Goal: Task Accomplishment & Management: Use online tool/utility

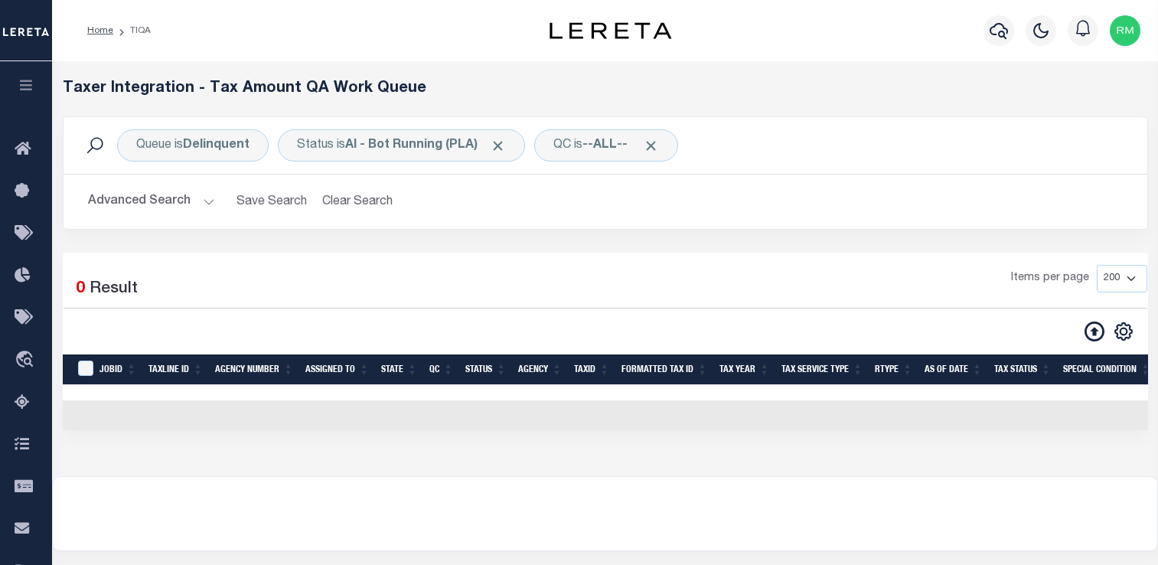
select select "200"
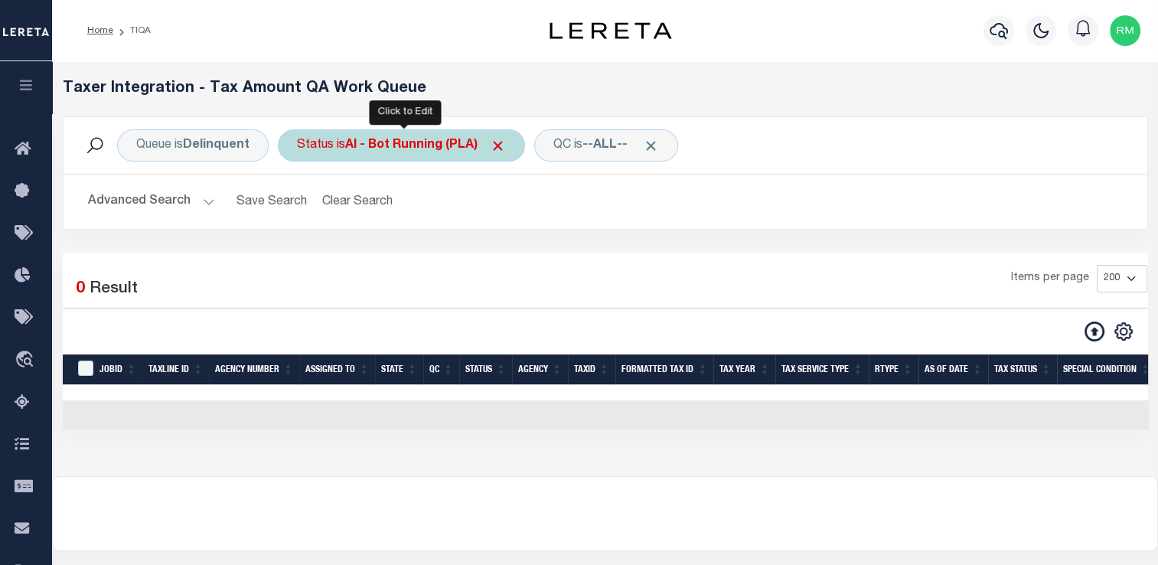
click at [331, 152] on div "Status is AI - Bot Running (PLA)" at bounding box center [401, 145] width 247 height 32
select select "PLA"
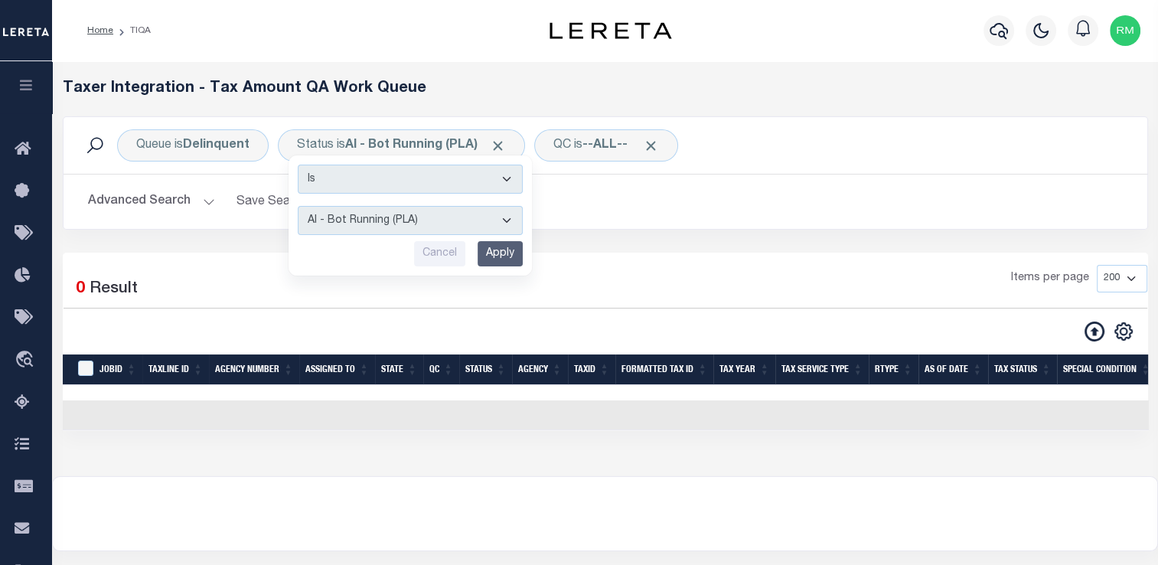
click at [652, 265] on div "Items per page 10 25 50 100 200 500 1000 2000" at bounding box center [743, 285] width 807 height 40
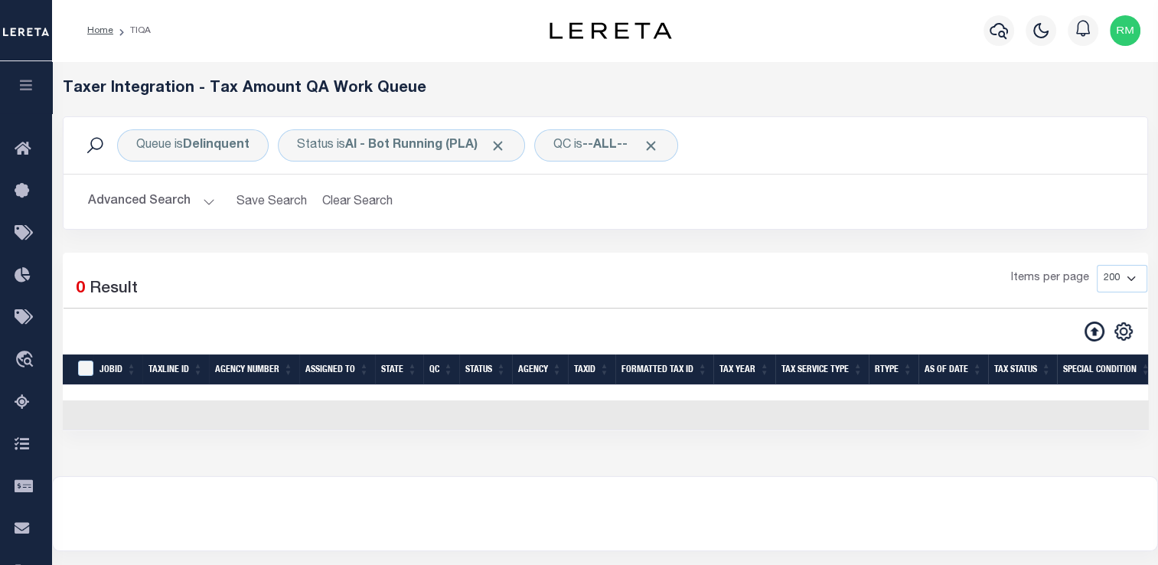
click at [106, 204] on button "Advanced Search" at bounding box center [151, 202] width 127 height 30
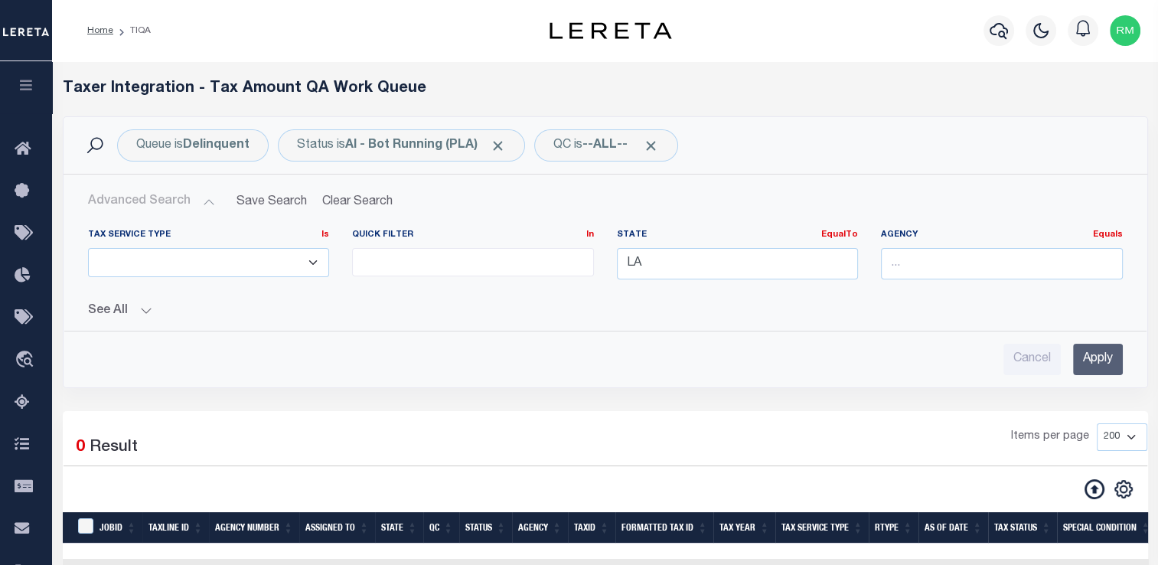
click at [1076, 365] on input "Apply" at bounding box center [1098, 359] width 50 height 31
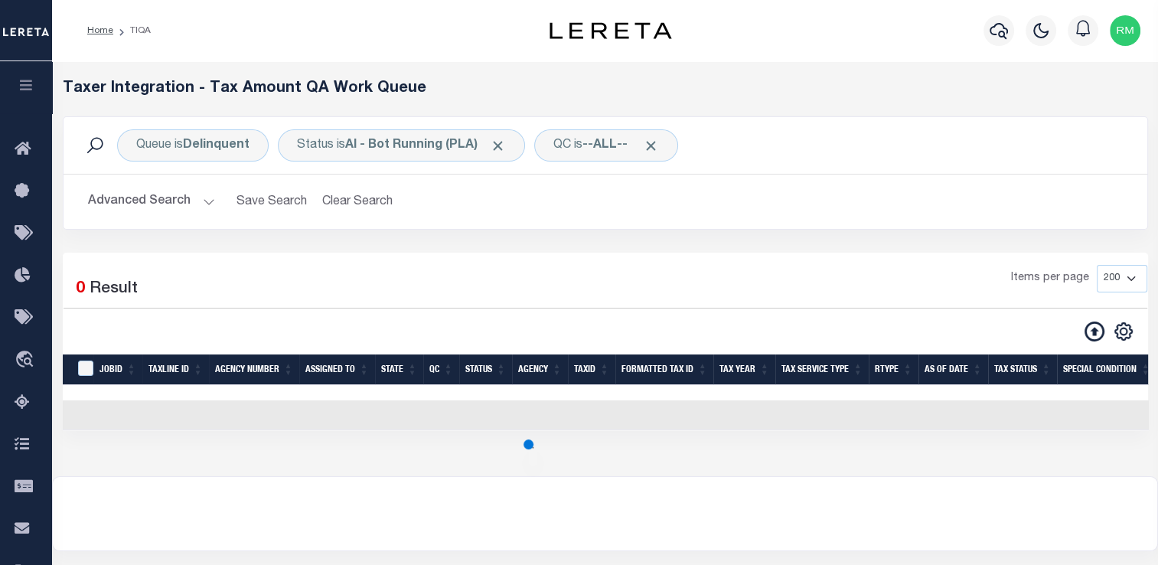
click at [200, 207] on button "Advanced Search" at bounding box center [151, 202] width 127 height 30
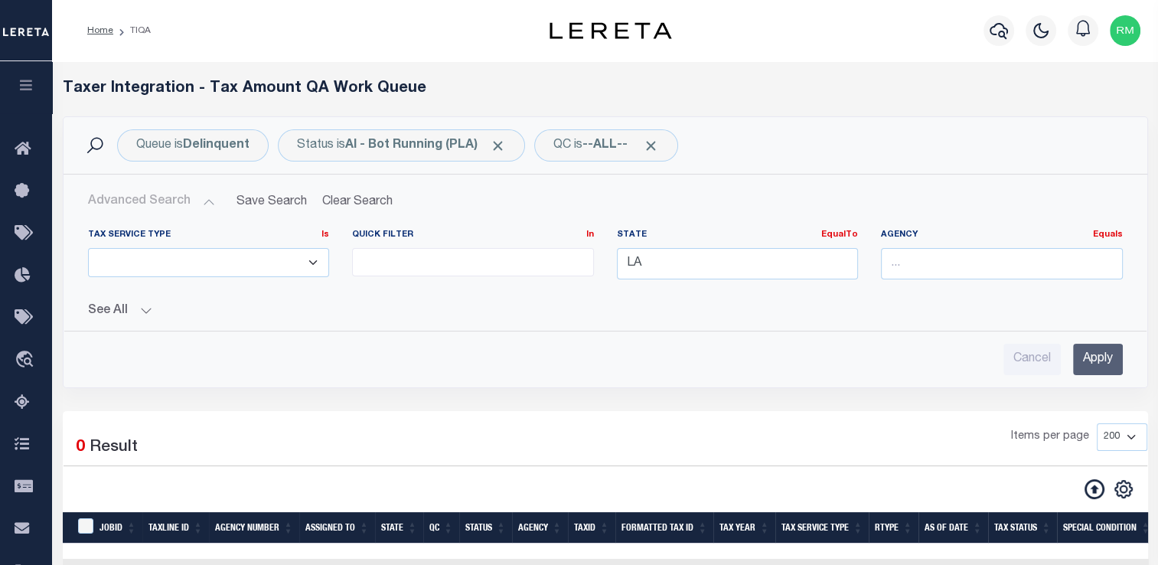
click at [1091, 362] on input "Apply" at bounding box center [1098, 359] width 50 height 31
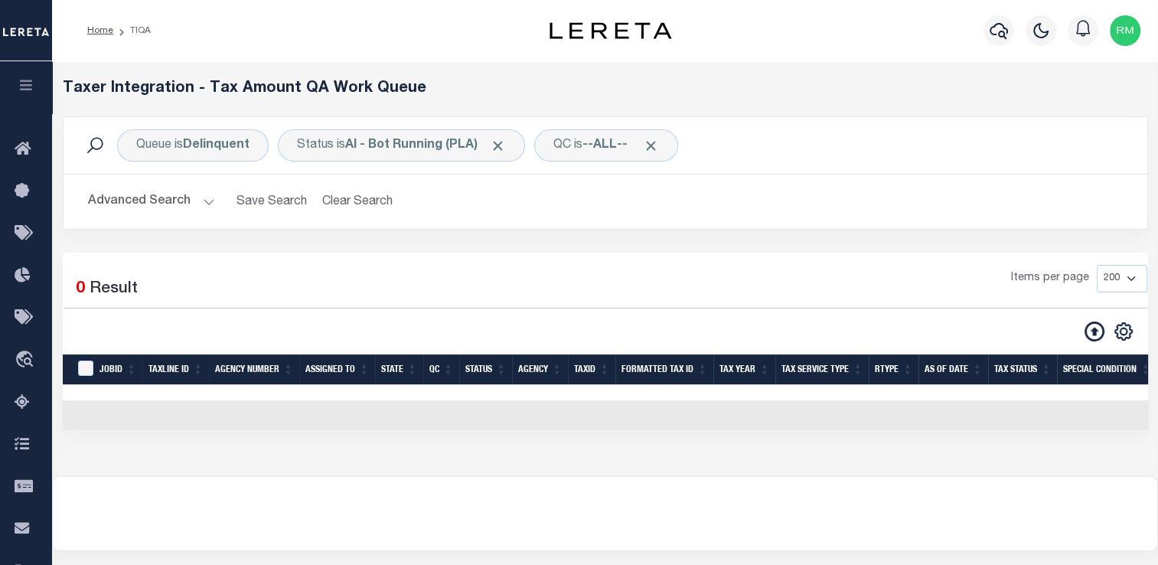
click at [183, 203] on button "Advanced Search" at bounding box center [151, 202] width 127 height 30
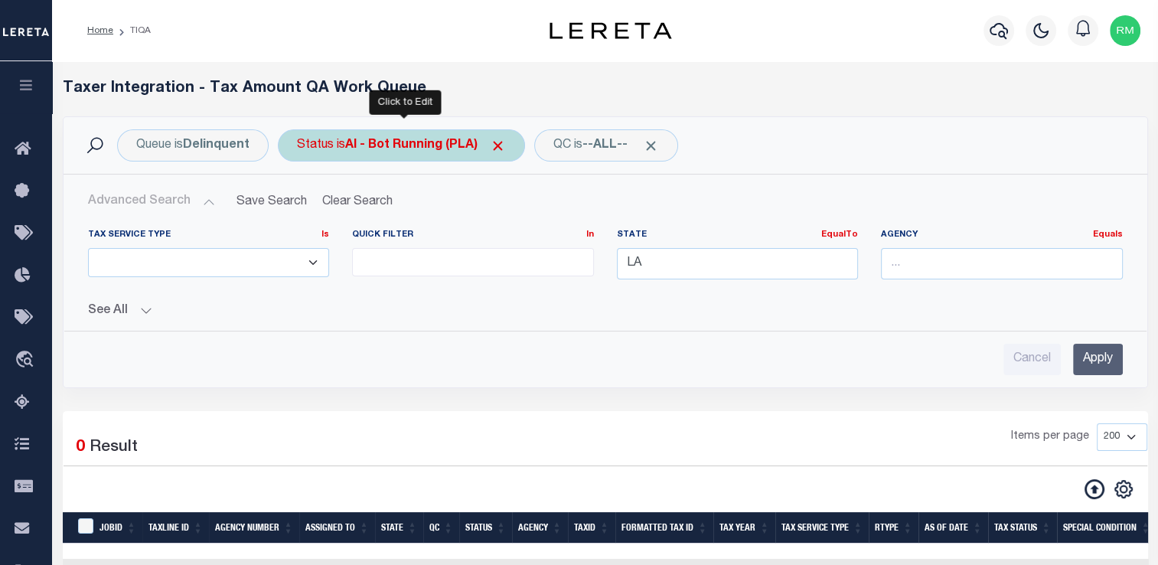
click at [418, 148] on b "AI - Bot Running (PLA)" at bounding box center [425, 145] width 161 height 12
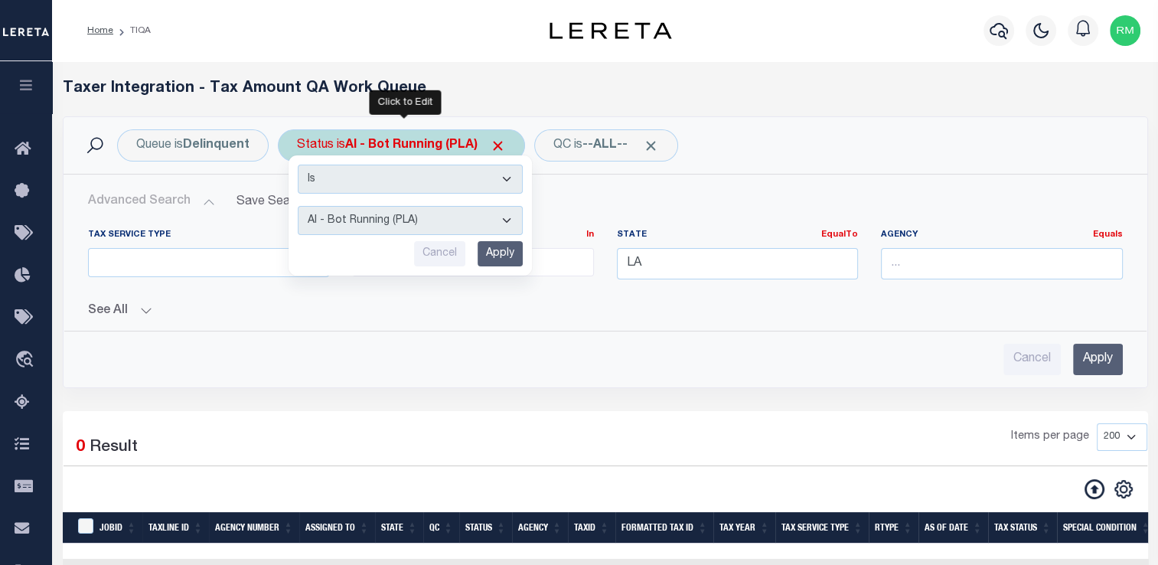
click at [392, 221] on select "AI - Bot Exception (ERR) AI - Bot Running (PLA) AI - Failed QA (FQA) AI - Prep …" at bounding box center [410, 220] width 225 height 29
select select "MZT"
click at [298, 206] on select "AI - Bot Exception (ERR) AI - Bot Running (PLA) AI - Failed QA (FQA) AI - Prep …" at bounding box center [410, 220] width 225 height 29
click at [488, 256] on input "Apply" at bounding box center [499, 253] width 45 height 25
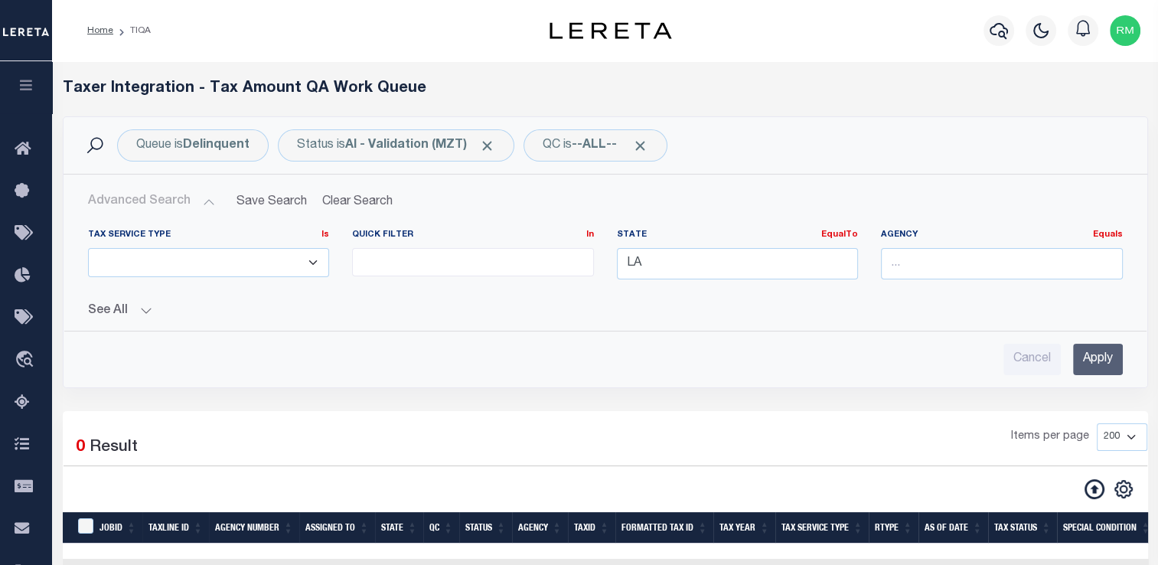
click at [1114, 364] on input "Apply" at bounding box center [1098, 359] width 50 height 31
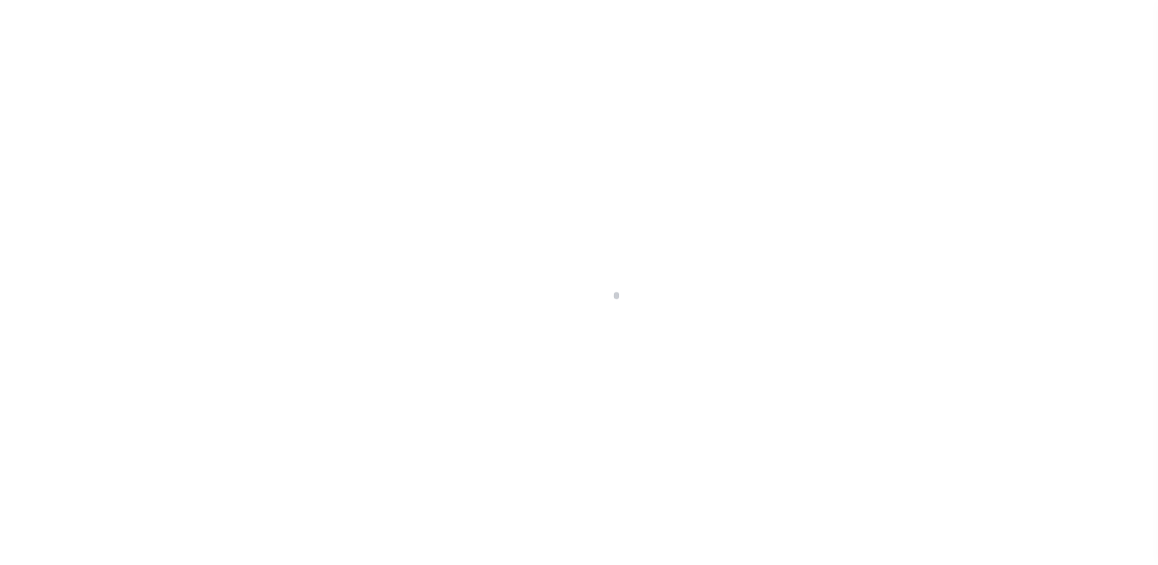
scroll to position [183, 0]
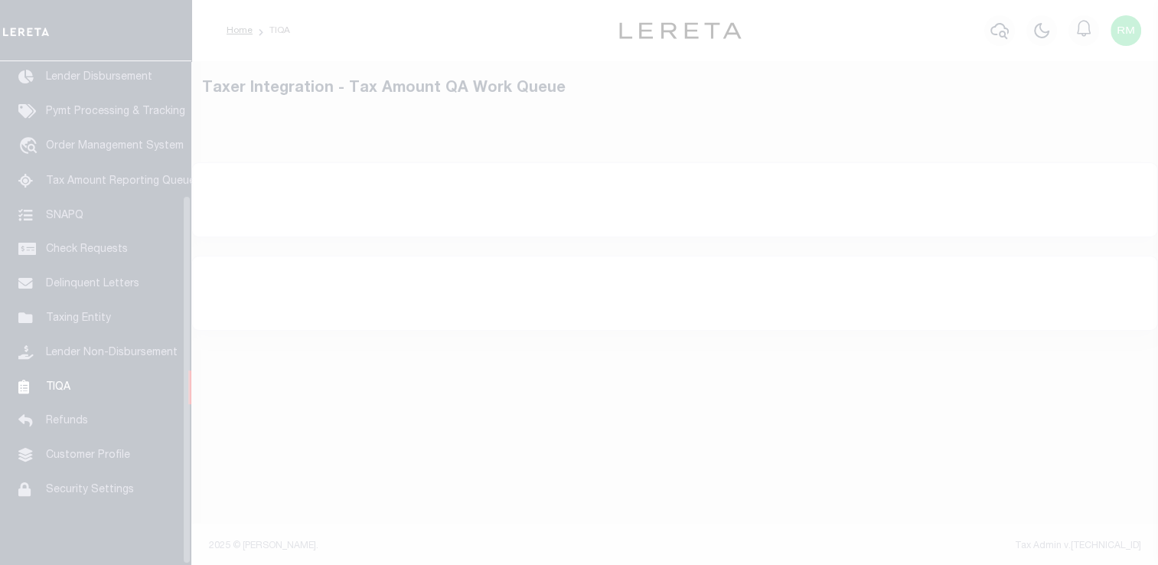
select select
select select "200"
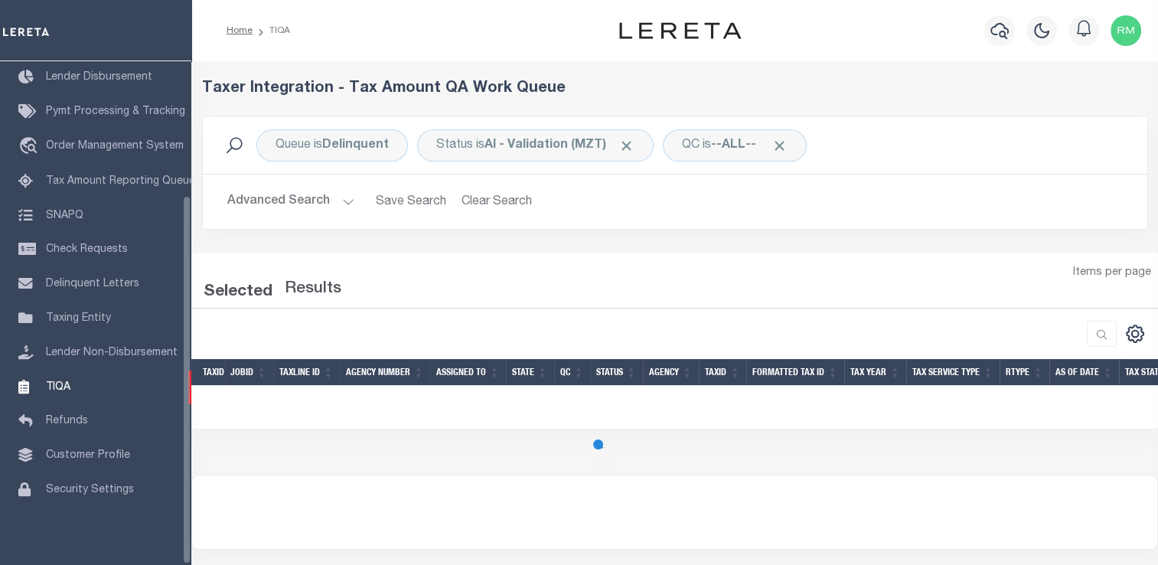
select select "200"
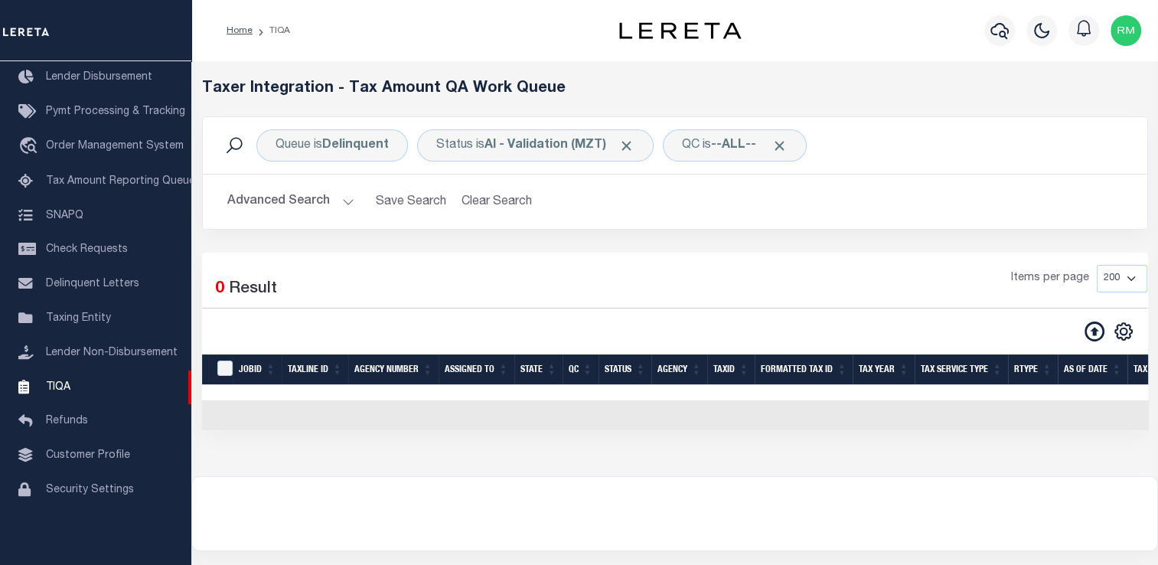
click at [334, 191] on button "Advanced Search" at bounding box center [290, 202] width 127 height 30
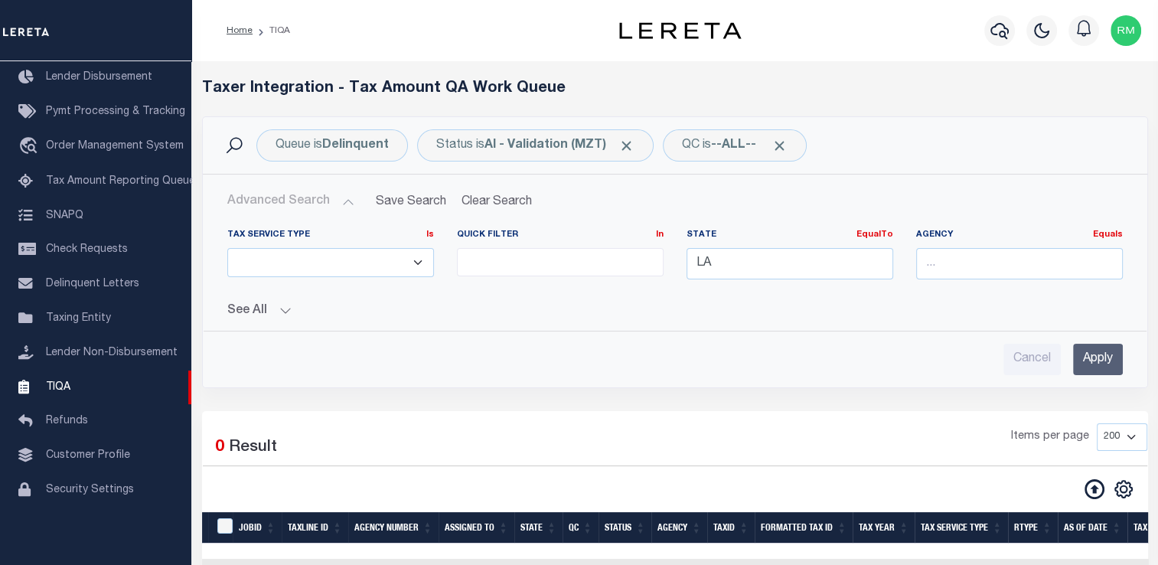
click at [1106, 347] on input "Apply" at bounding box center [1098, 359] width 50 height 31
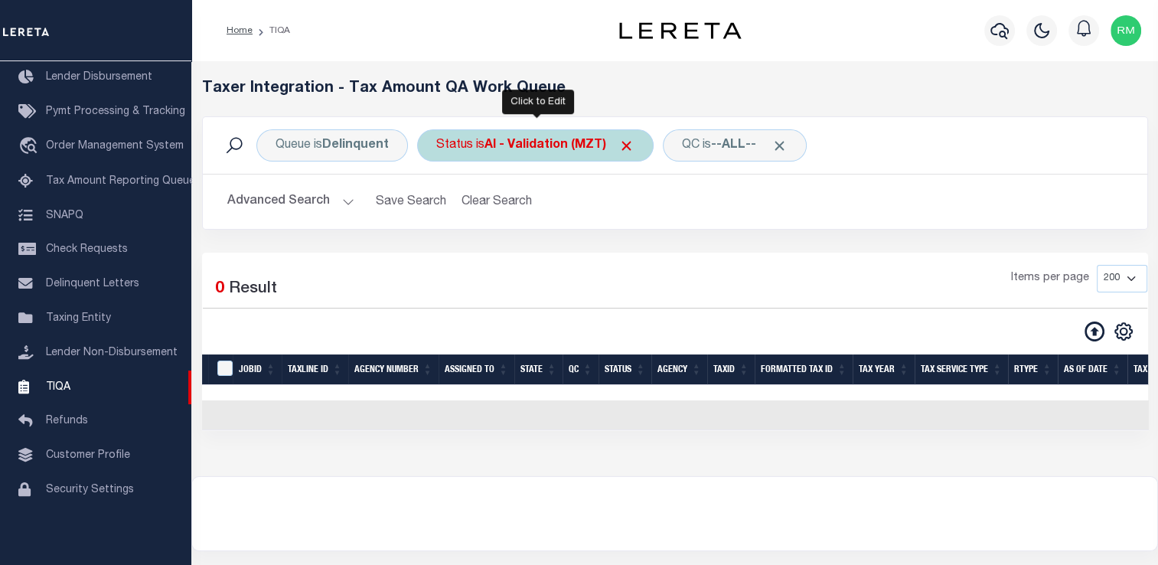
click at [552, 154] on div "Status is AI - Validation (MZT)" at bounding box center [535, 145] width 236 height 32
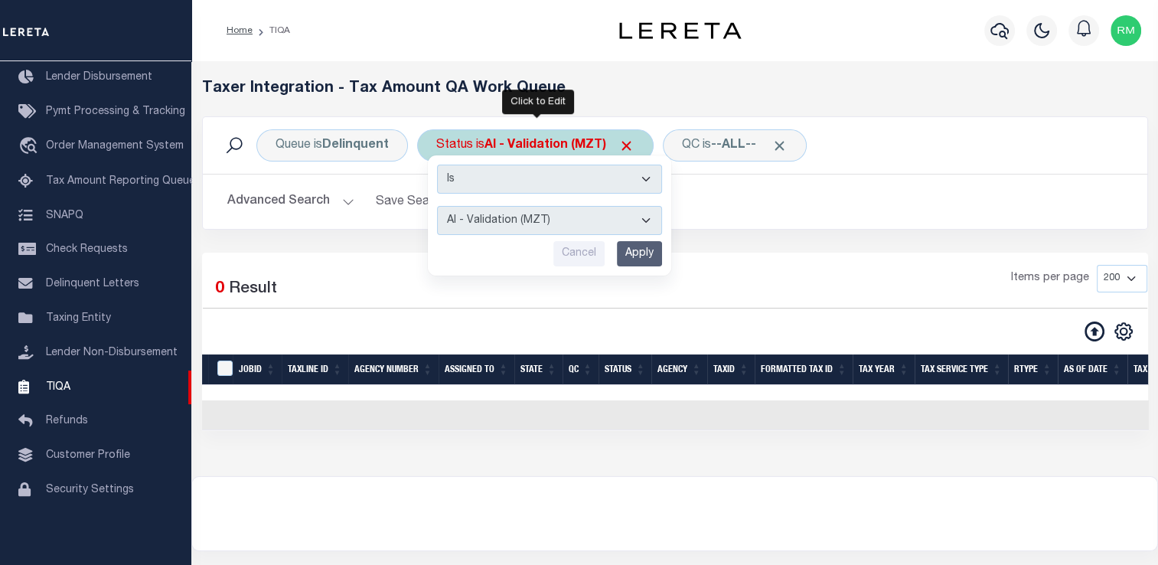
click at [500, 213] on select "AI - Bot Exception (ERR) AI - Bot Running (PLA) AI - Failed QA (FQA) AI - Prep …" at bounding box center [549, 220] width 225 height 29
select select "PLA"
click at [437, 206] on select "AI - Bot Exception (ERR) AI - Bot Running (PLA) AI - Failed QA (FQA) AI - Prep …" at bounding box center [549, 220] width 225 height 29
click at [633, 252] on input "Apply" at bounding box center [639, 253] width 45 height 25
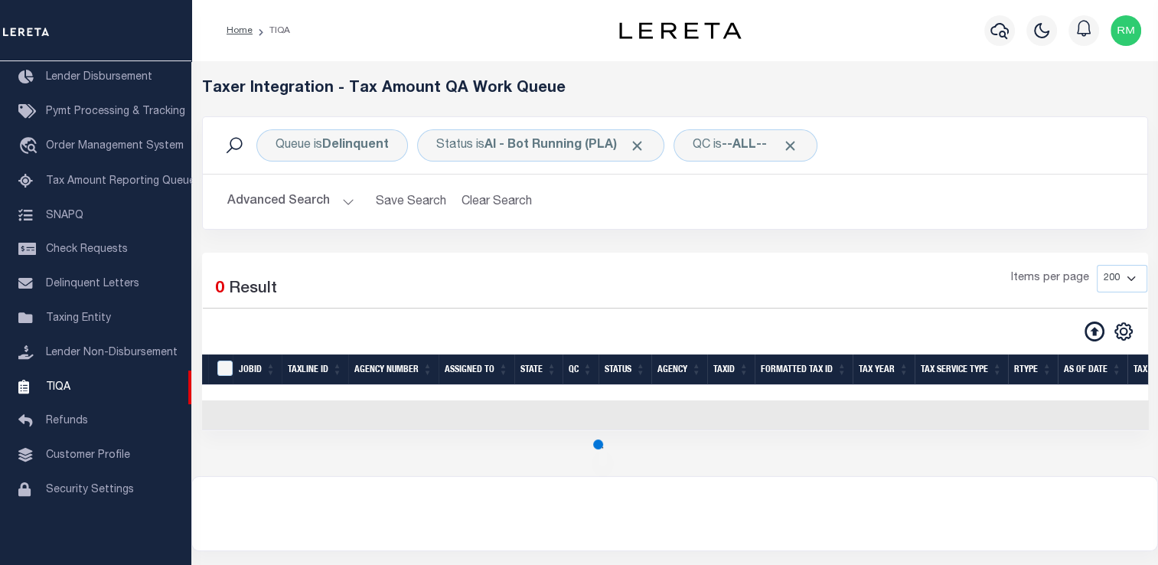
click at [302, 197] on button "Advanced Search" at bounding box center [290, 202] width 127 height 30
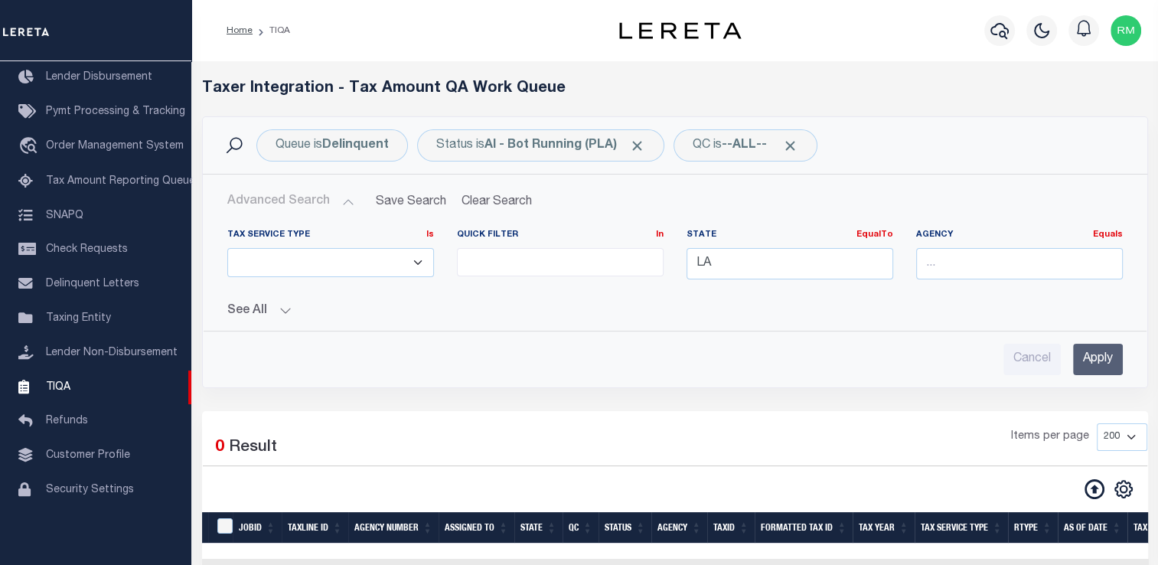
click at [303, 197] on button "Advanced Search" at bounding box center [290, 202] width 127 height 30
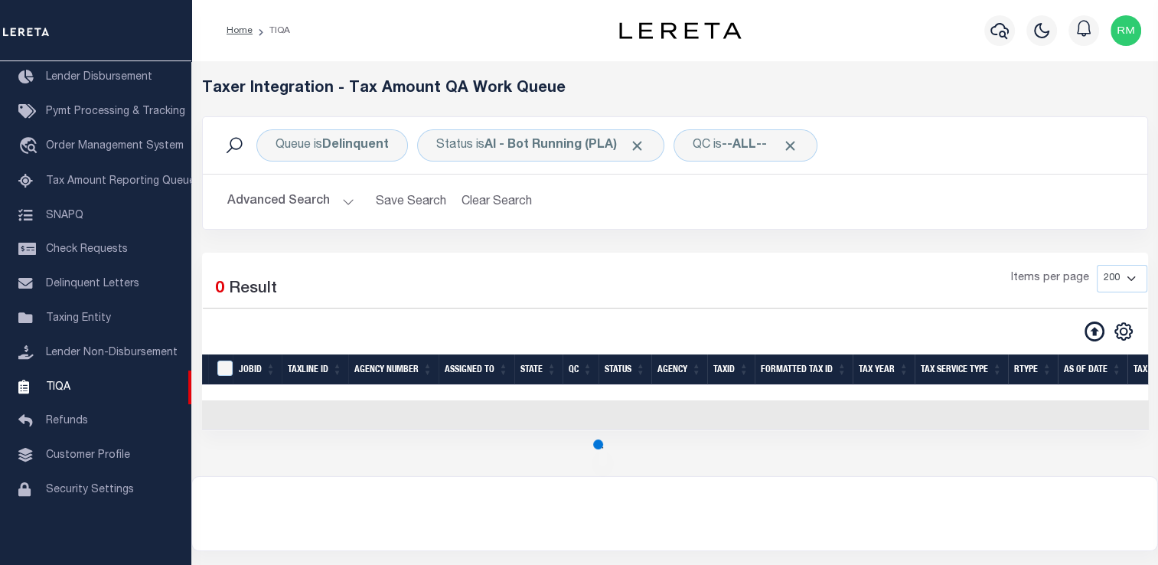
click at [282, 197] on button "Advanced Search" at bounding box center [290, 202] width 127 height 30
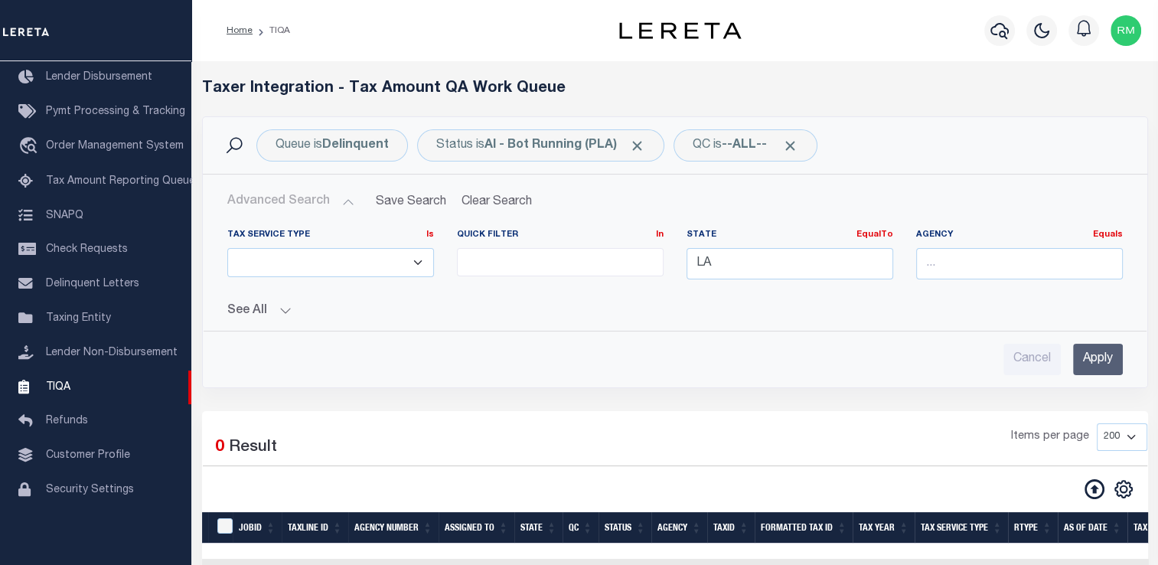
click at [1106, 356] on input "Apply" at bounding box center [1098, 359] width 50 height 31
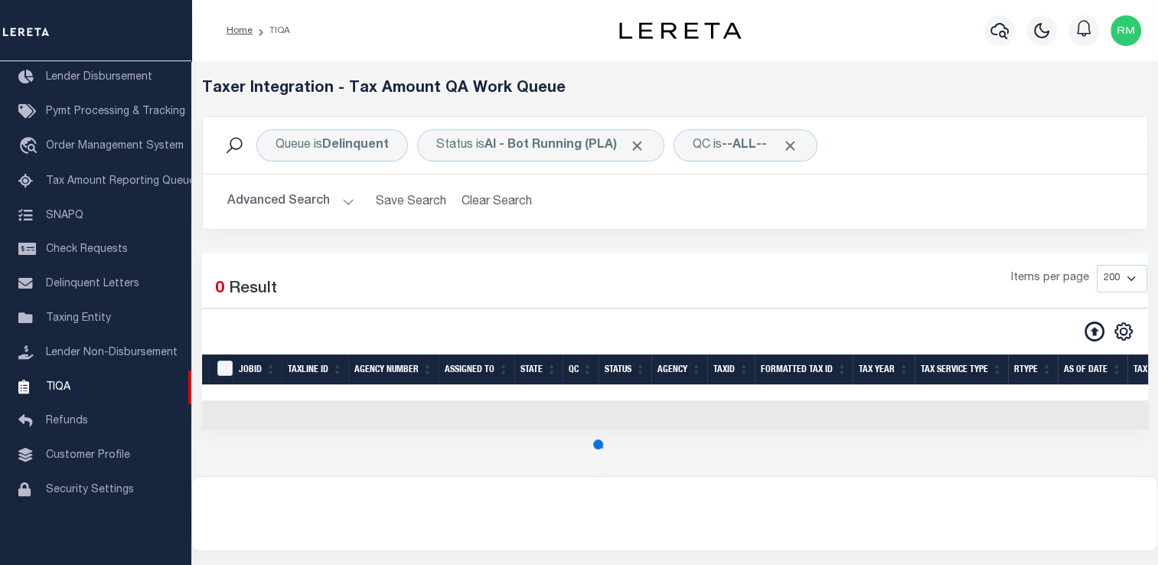
click at [312, 205] on button "Advanced Search" at bounding box center [290, 202] width 127 height 30
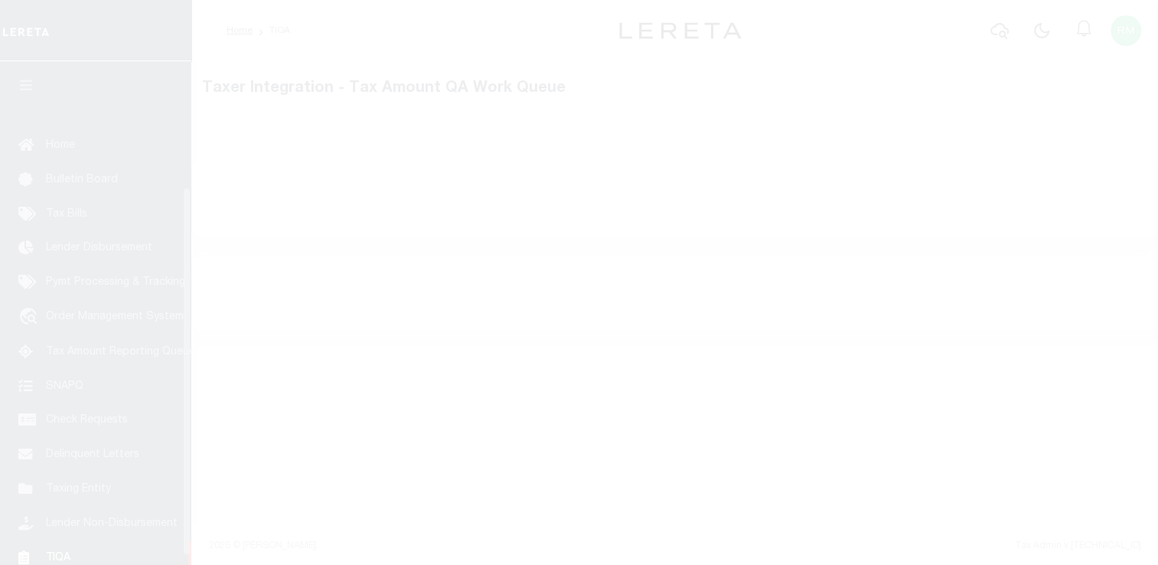
scroll to position [183, 0]
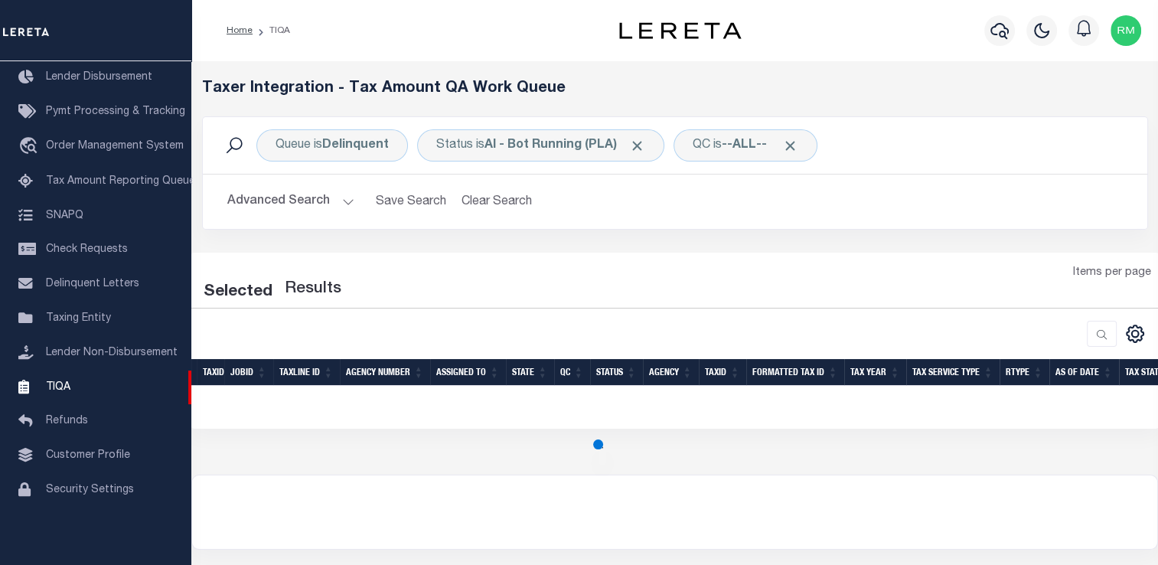
select select "200"
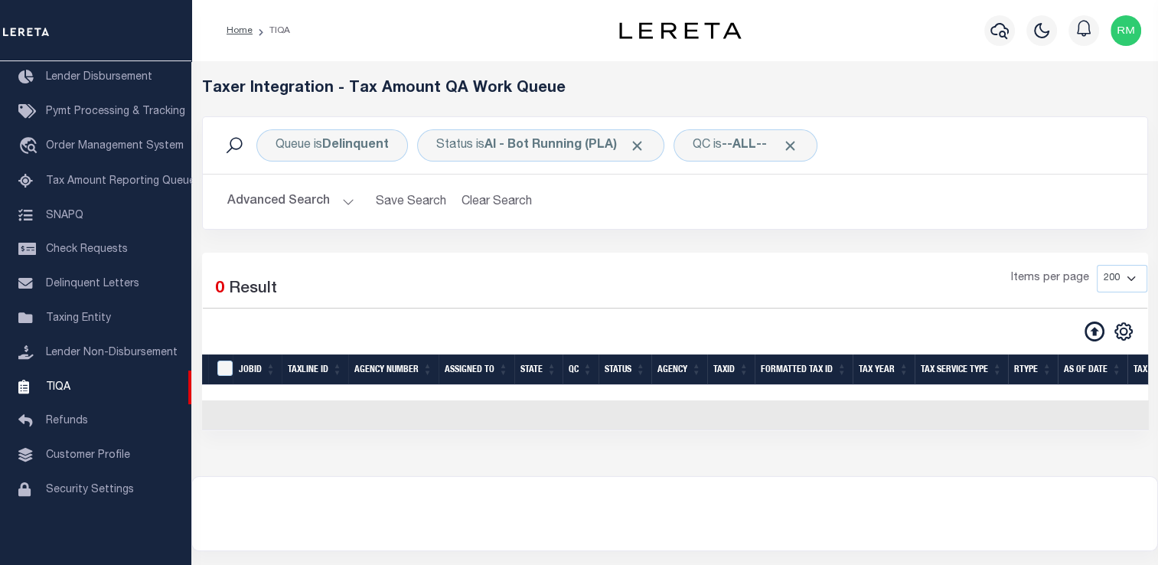
click at [333, 200] on button "Advanced Search" at bounding box center [290, 202] width 127 height 30
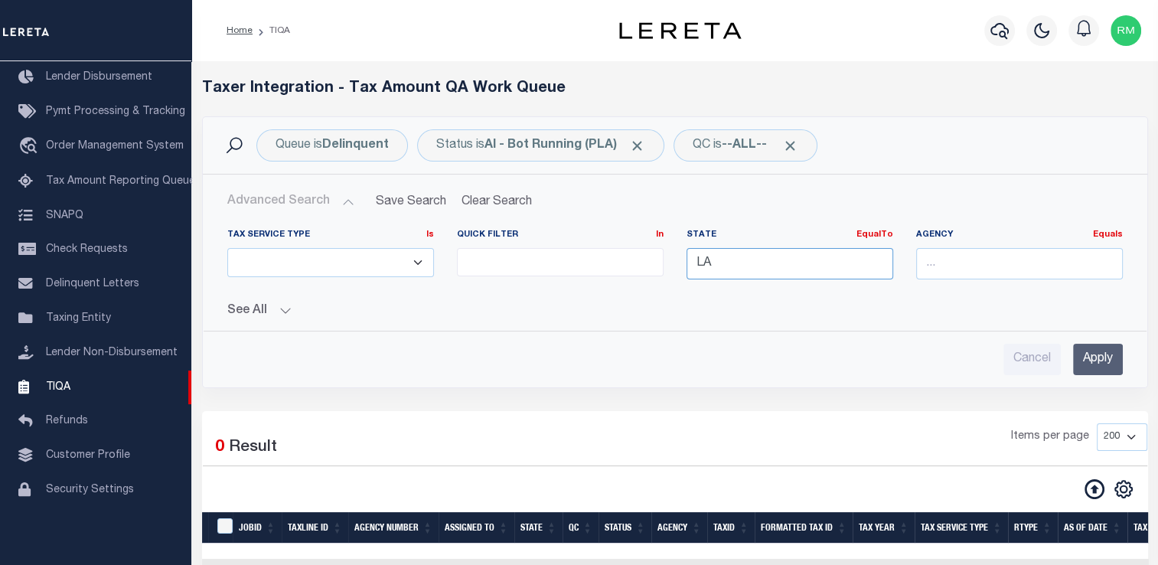
click at [517, 269] on div "Tax Service Type Is Is Contains ESCROW NonESCROW Quick Filter In In View Only L…" at bounding box center [675, 260] width 918 height 63
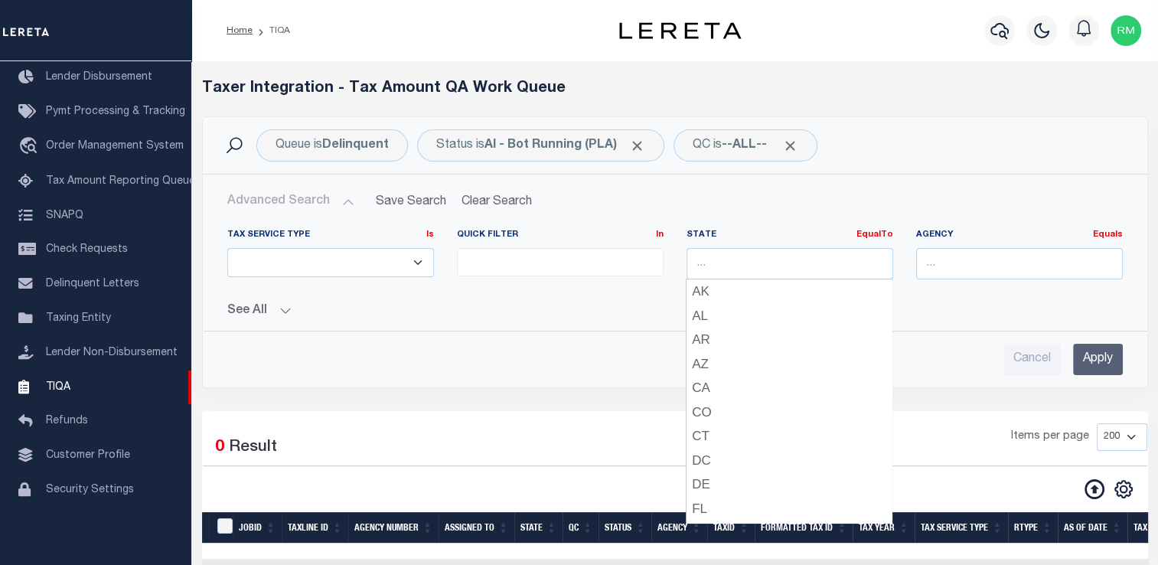
click at [1097, 360] on input "Apply" at bounding box center [1098, 359] width 50 height 31
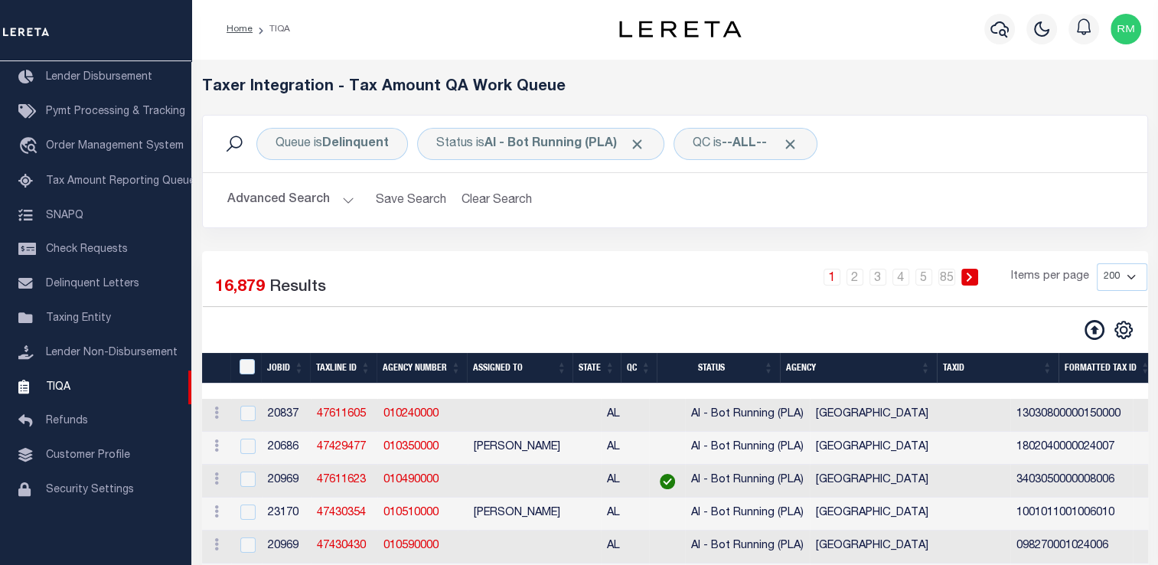
scroll to position [0, 0]
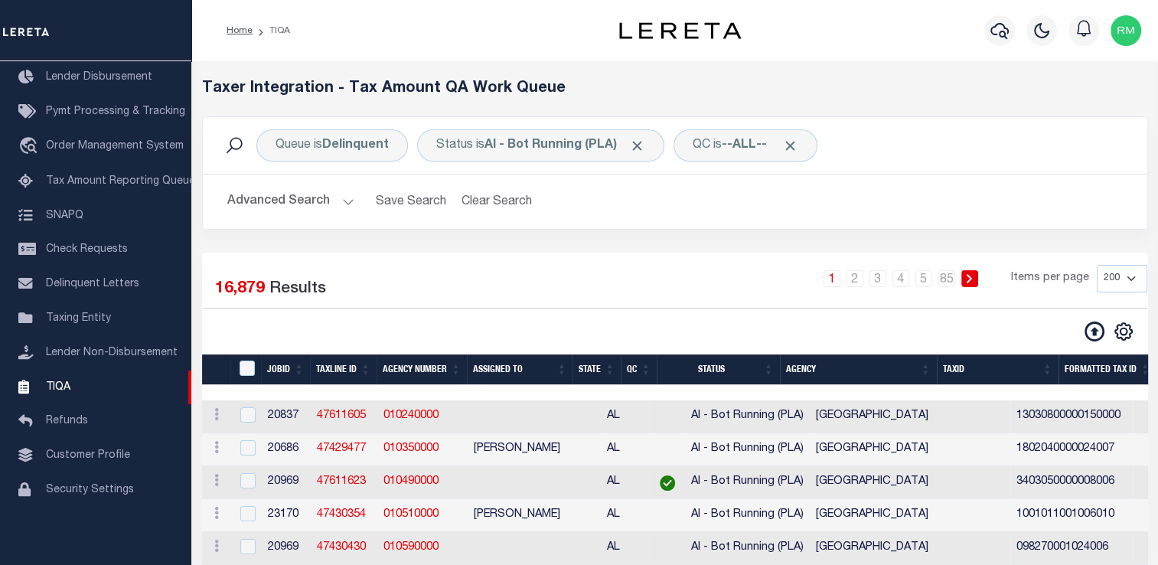
click at [354, 189] on h2 "Advanced Search Save Search Clear Search TIQATaxLineSearchTable_dynamictable___…" at bounding box center [675, 202] width 920 height 30
click at [341, 193] on button "Advanced Search" at bounding box center [290, 202] width 127 height 30
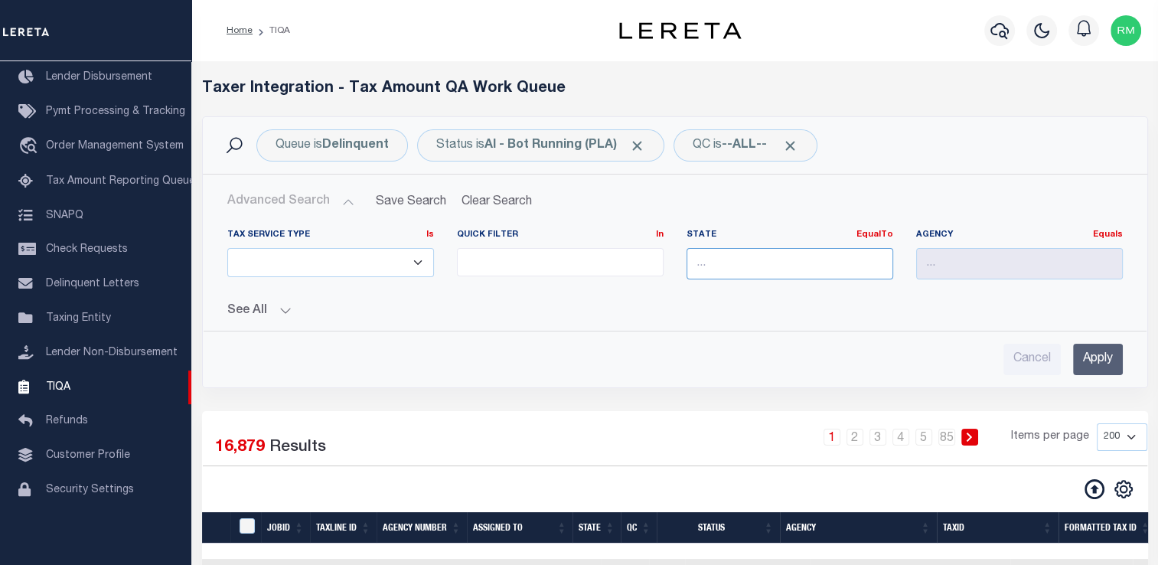
click at [817, 252] on input "text" at bounding box center [789, 263] width 207 height 31
click at [814, 302] on div "LA" at bounding box center [788, 291] width 205 height 24
click at [1096, 357] on input "Apply" at bounding box center [1098, 359] width 50 height 31
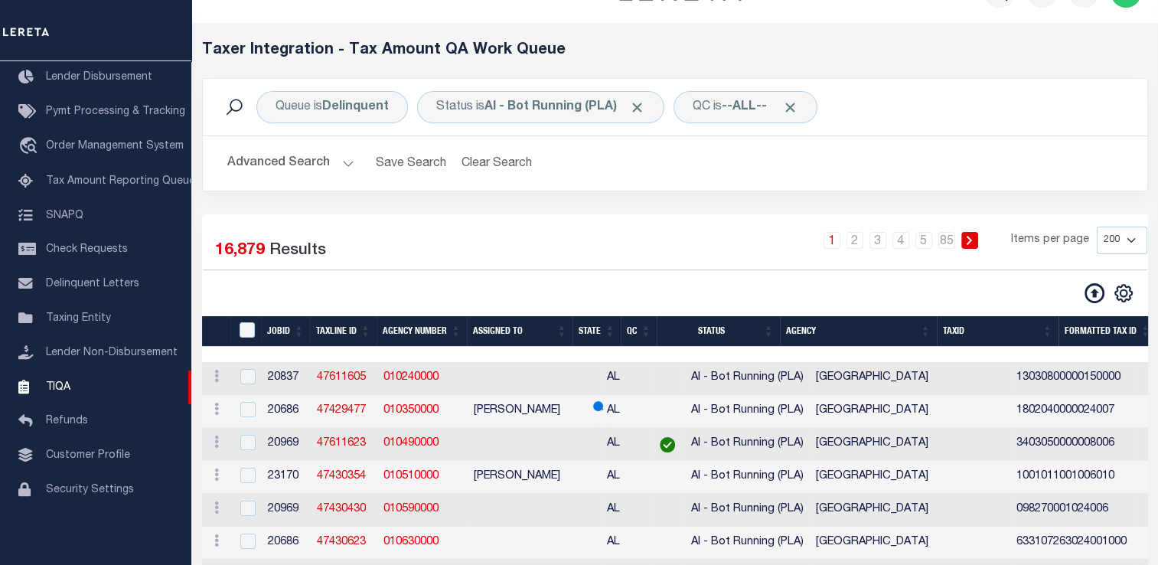
scroll to position [49, 0]
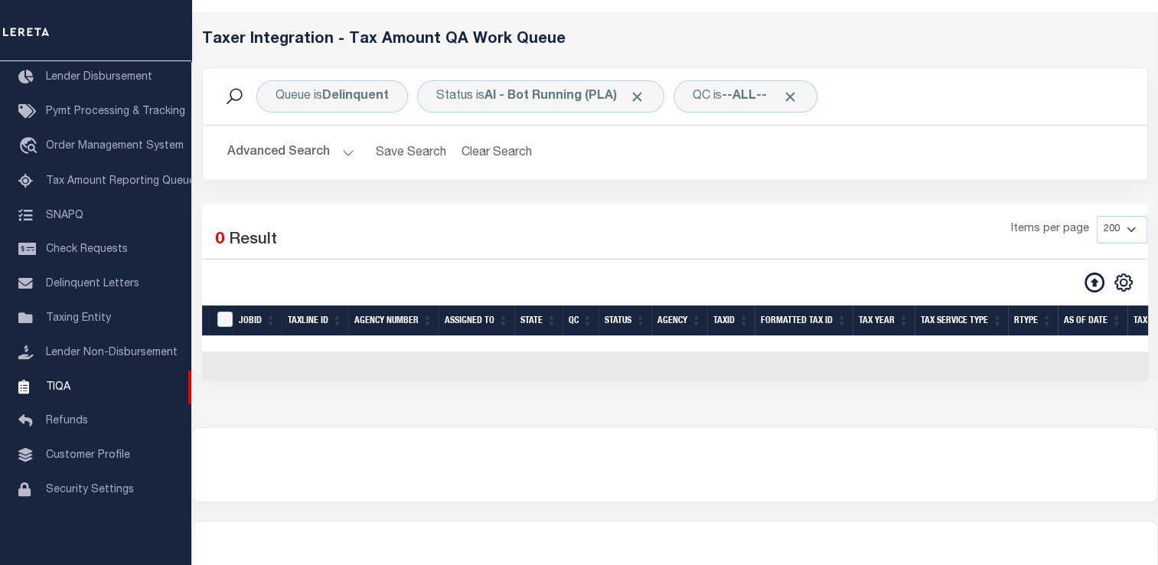
click at [339, 155] on button "Advanced Search" at bounding box center [290, 153] width 127 height 30
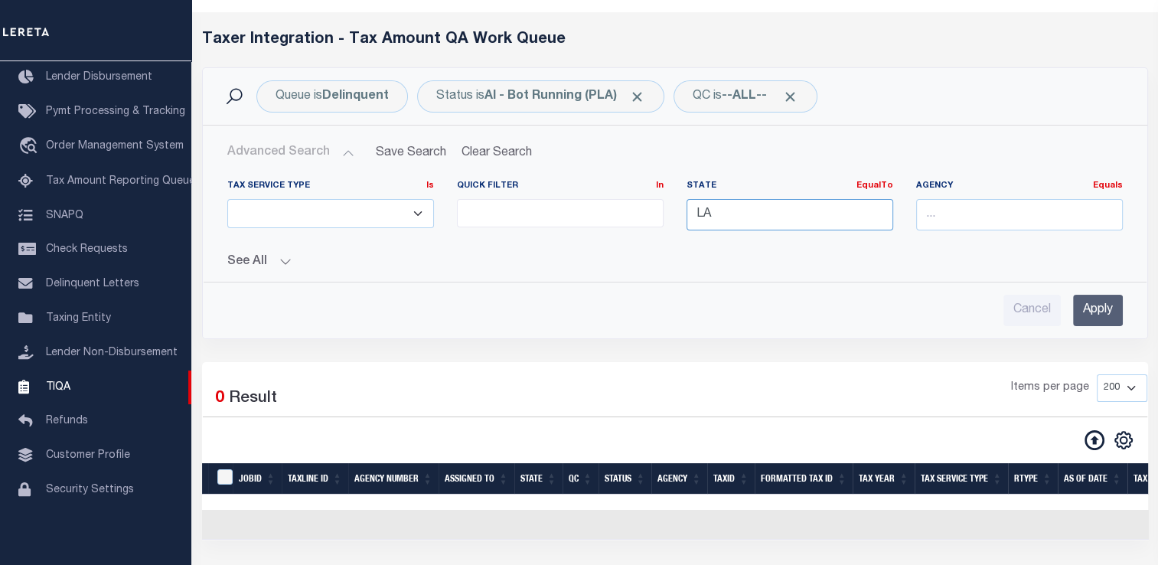
drag, startPoint x: 798, startPoint y: 221, endPoint x: 441, endPoint y: 195, distance: 357.5
click at [441, 195] on div "Tax Service Type Is Is Contains ESCROW NonESCROW Quick Filter In In View Only L…" at bounding box center [675, 211] width 918 height 63
type input "AL"
click at [1083, 317] on input "Apply" at bounding box center [1098, 310] width 50 height 31
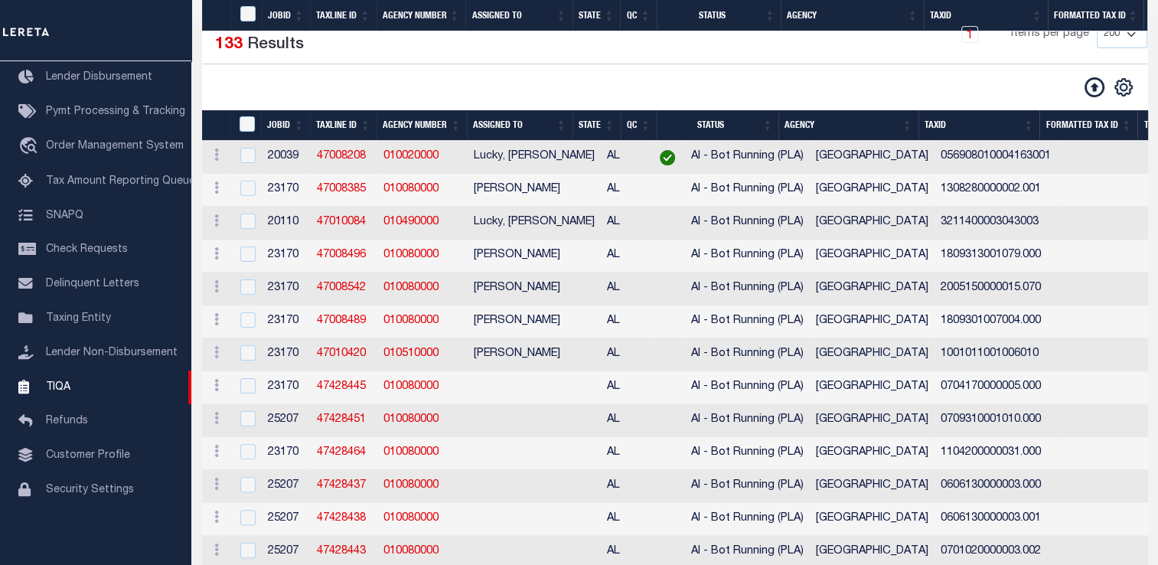
scroll to position [0, 0]
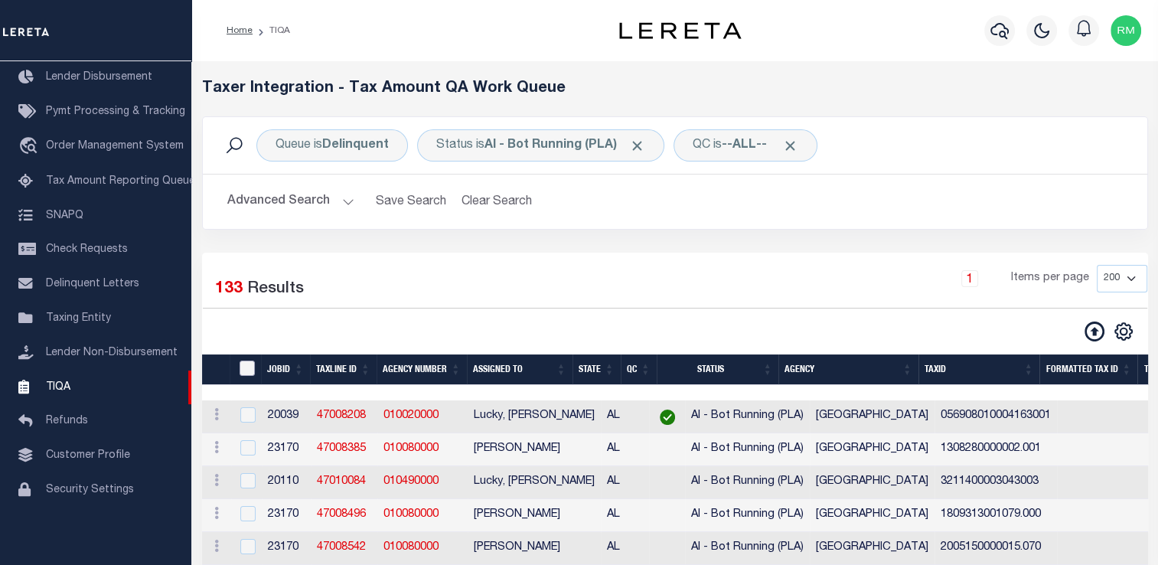
click at [248, 370] on input "TaxID" at bounding box center [246, 367] width 15 height 15
checkbox input "true"
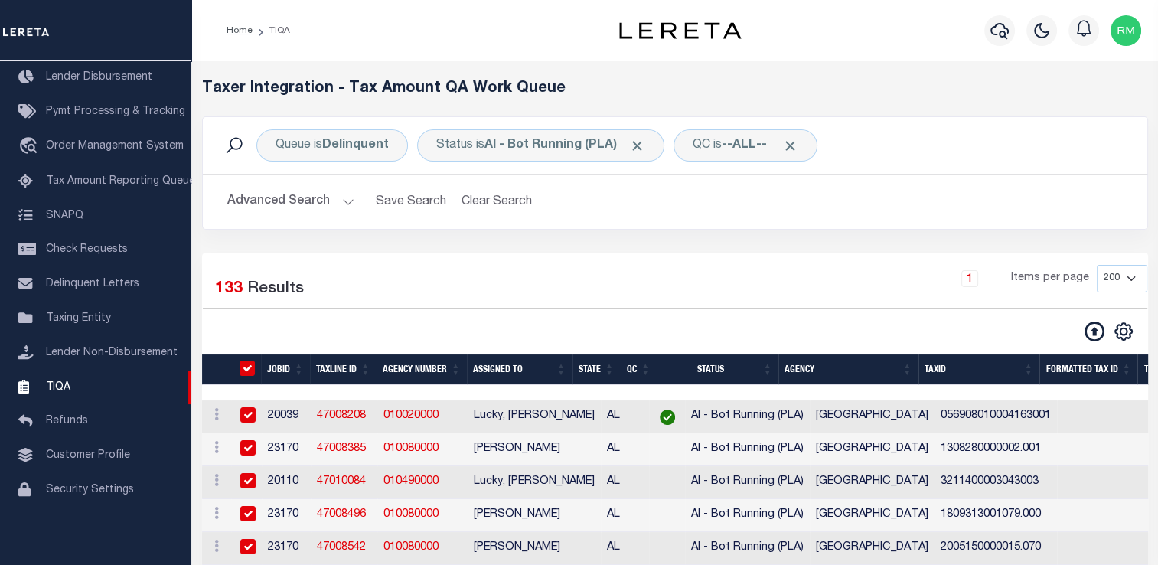
checkbox input "true"
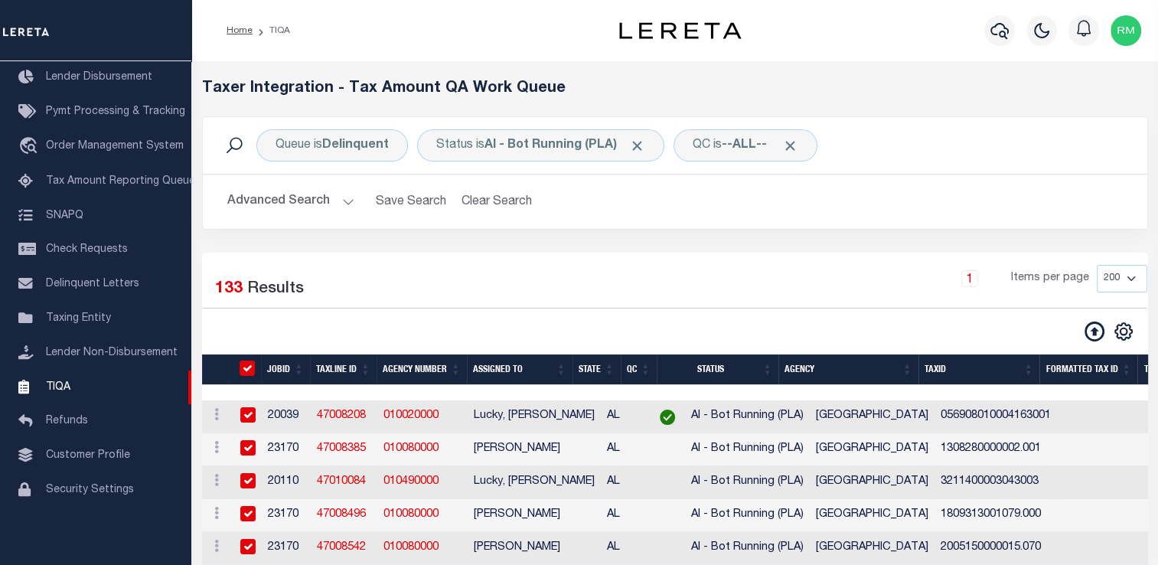
checkbox input "true"
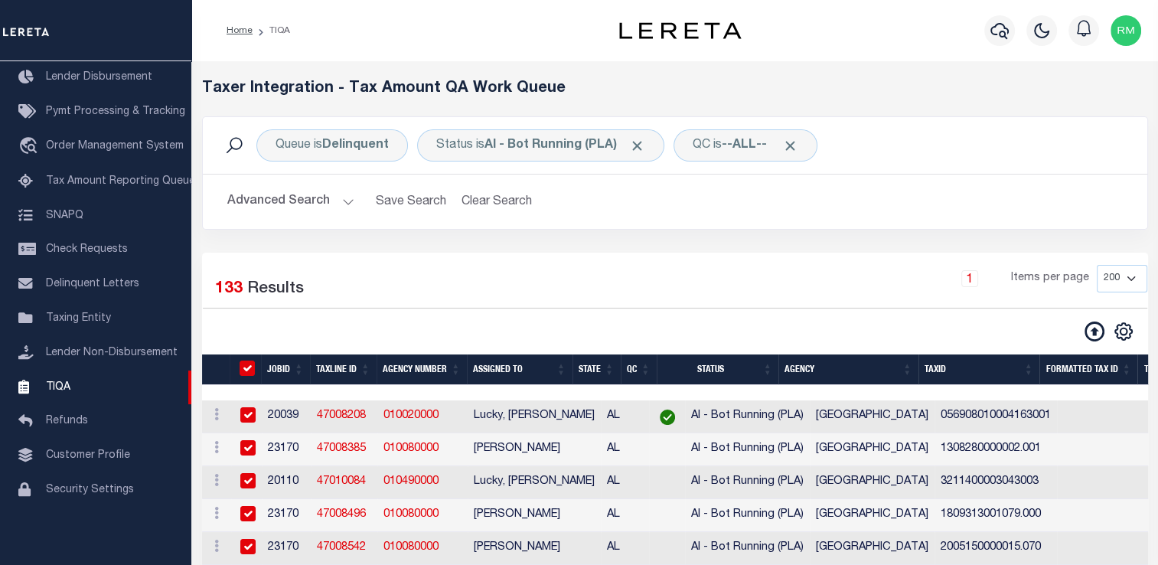
checkbox input "true"
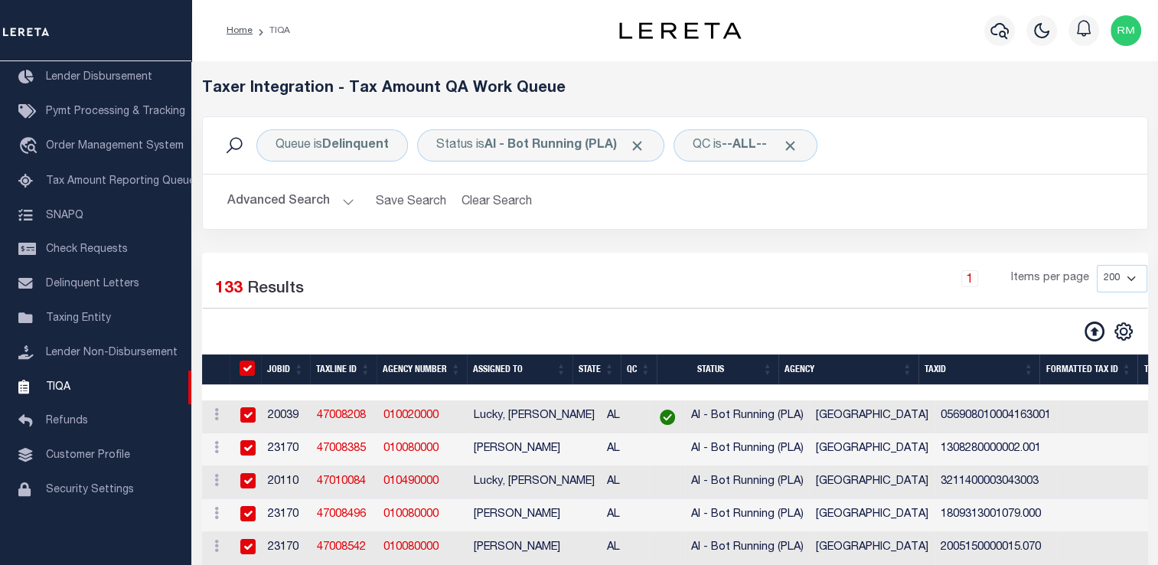
checkbox input "true"
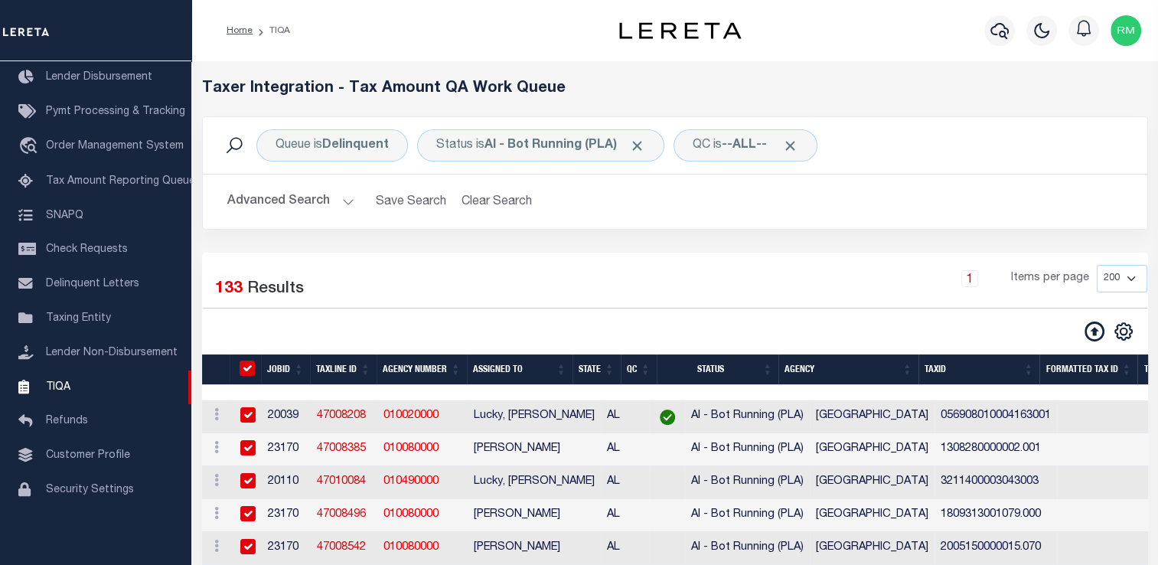
checkbox input "true"
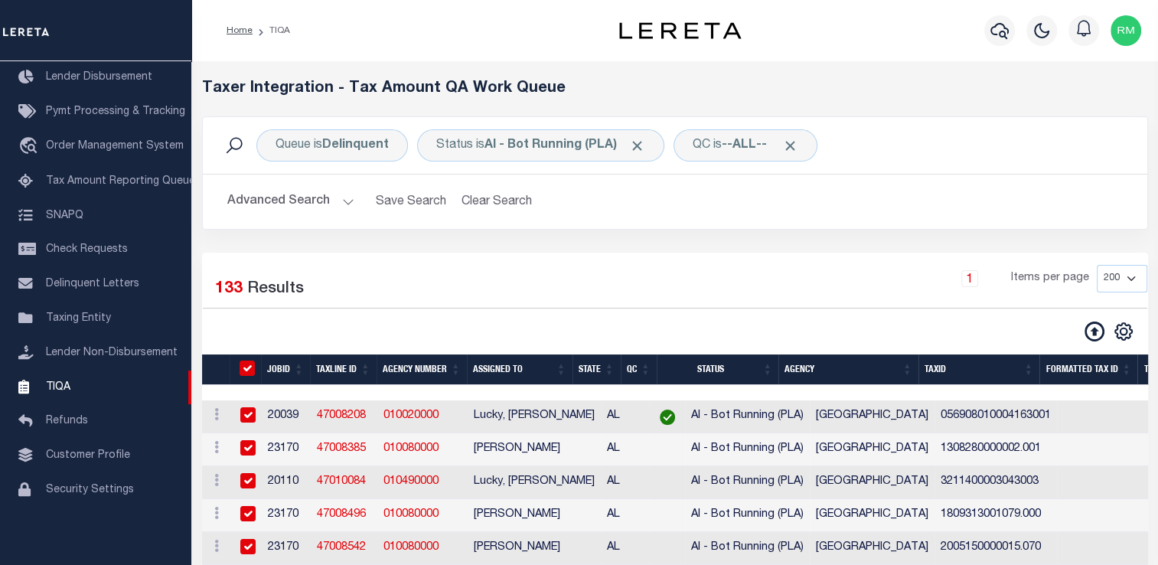
checkbox input "true"
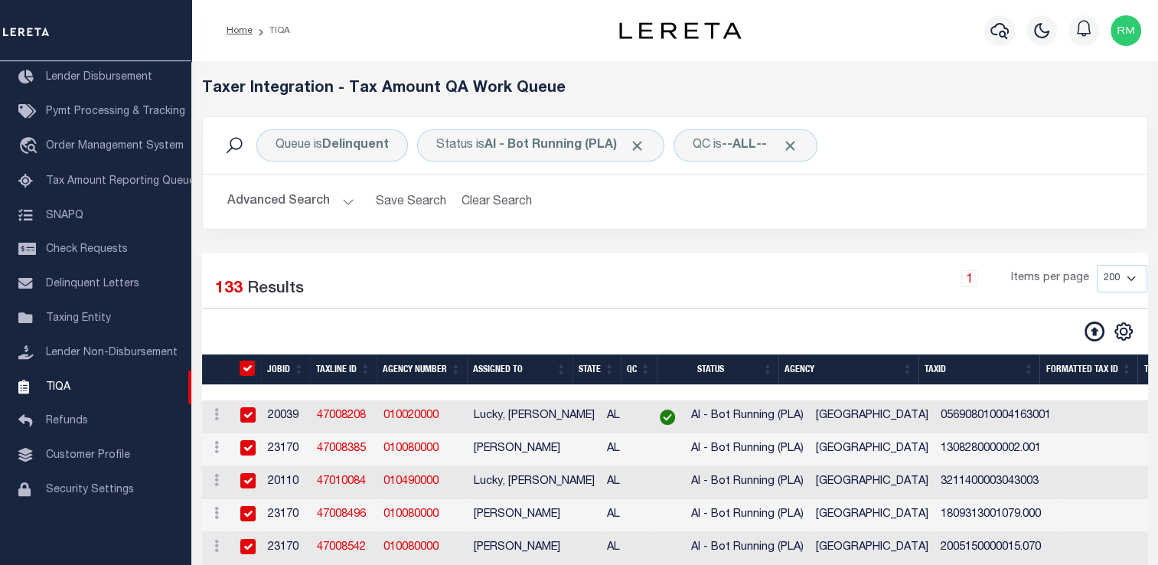
checkbox input "true"
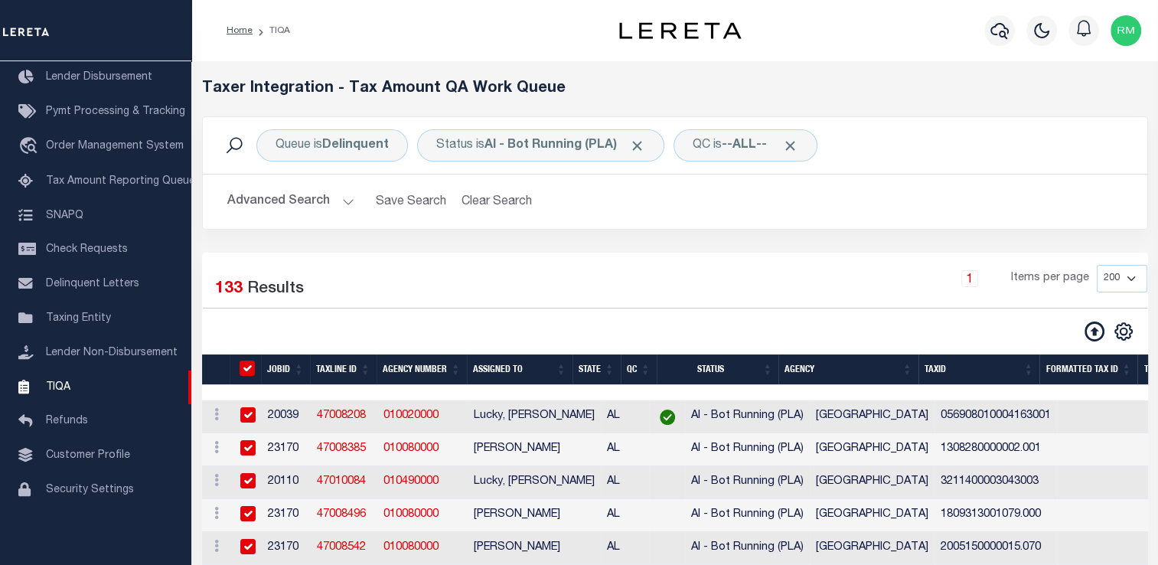
checkbox input "true"
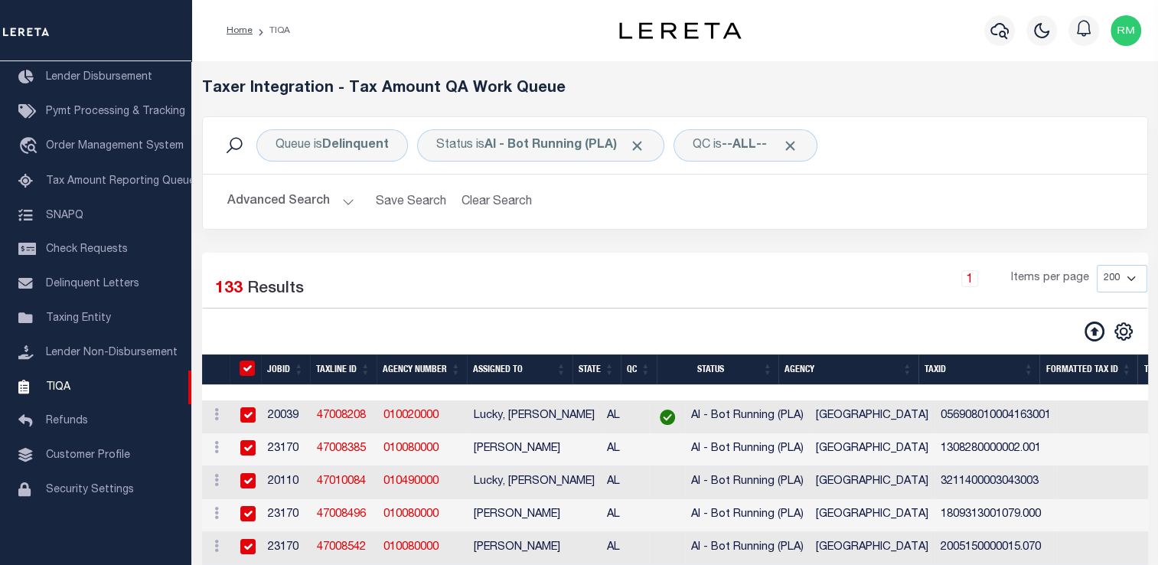
checkbox input "true"
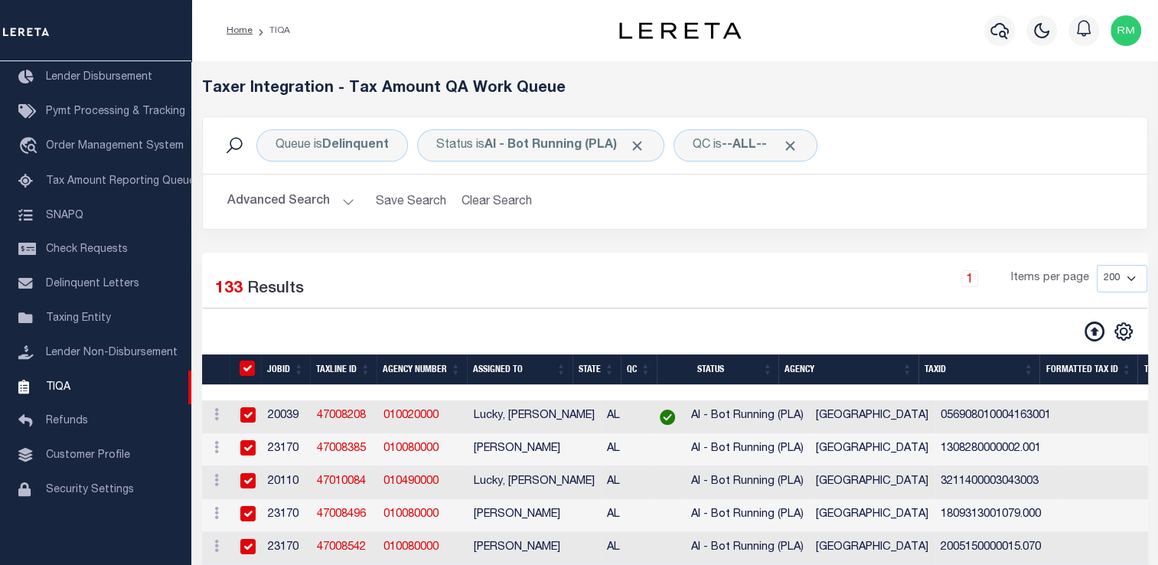
checkbox input "true"
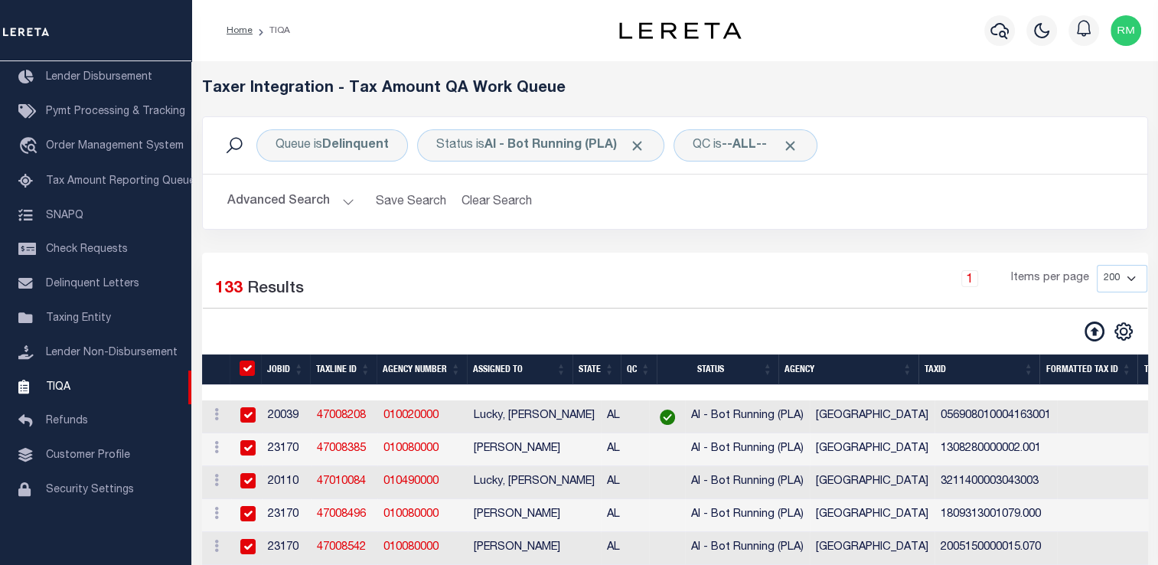
checkbox input "true"
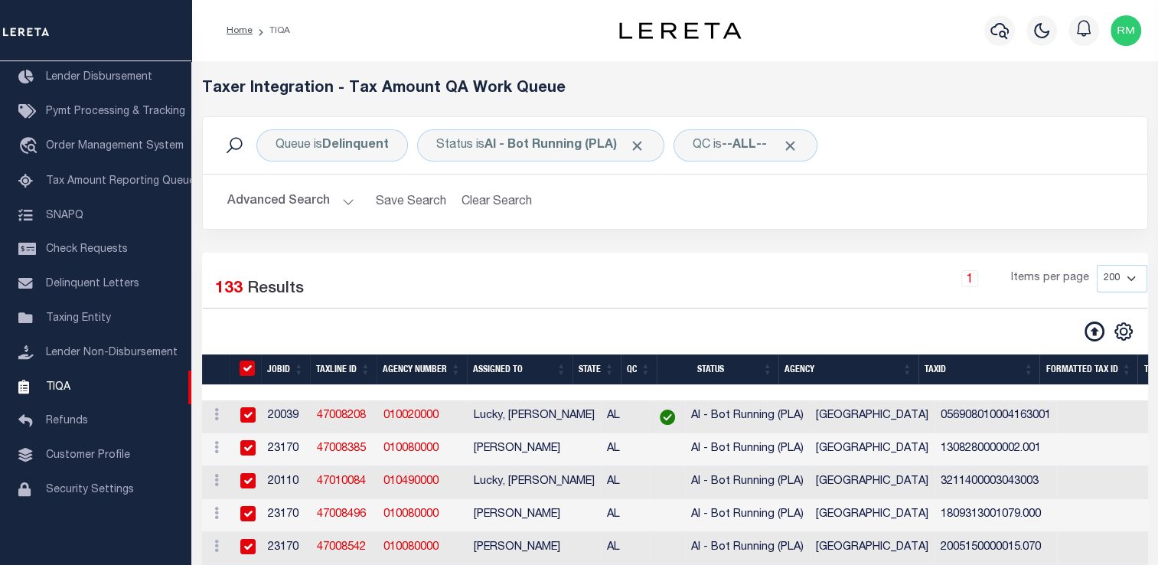
checkbox input "true"
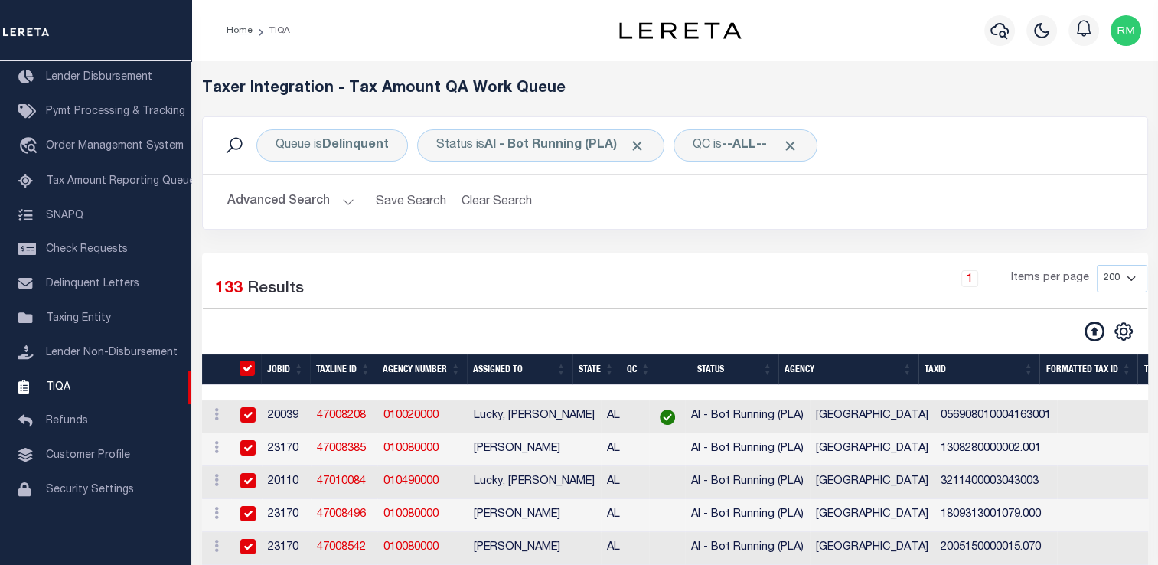
checkbox input "true"
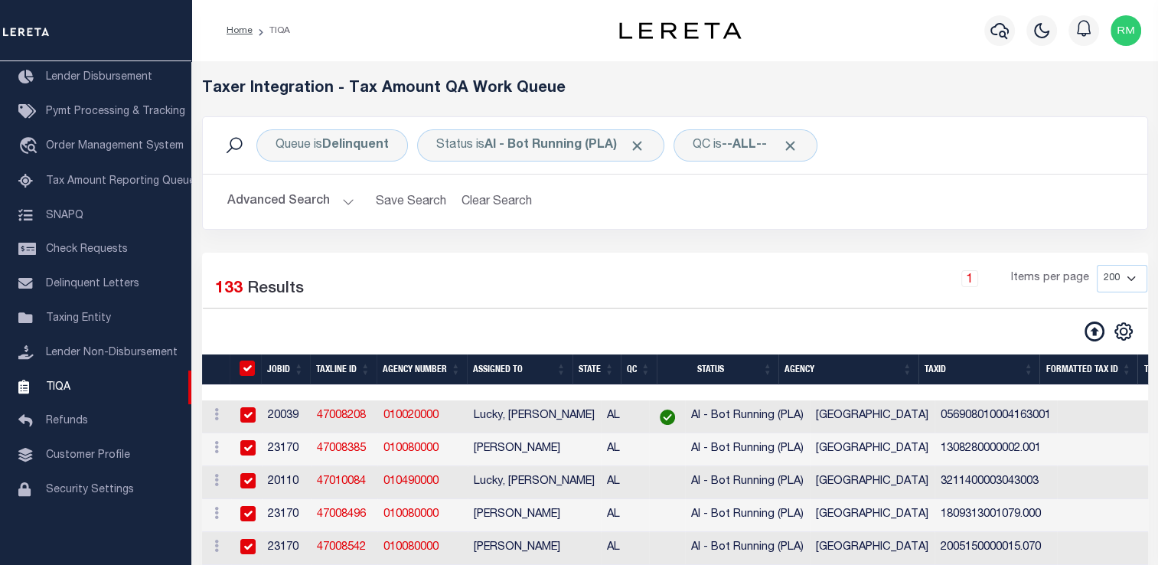
checkbox input "true"
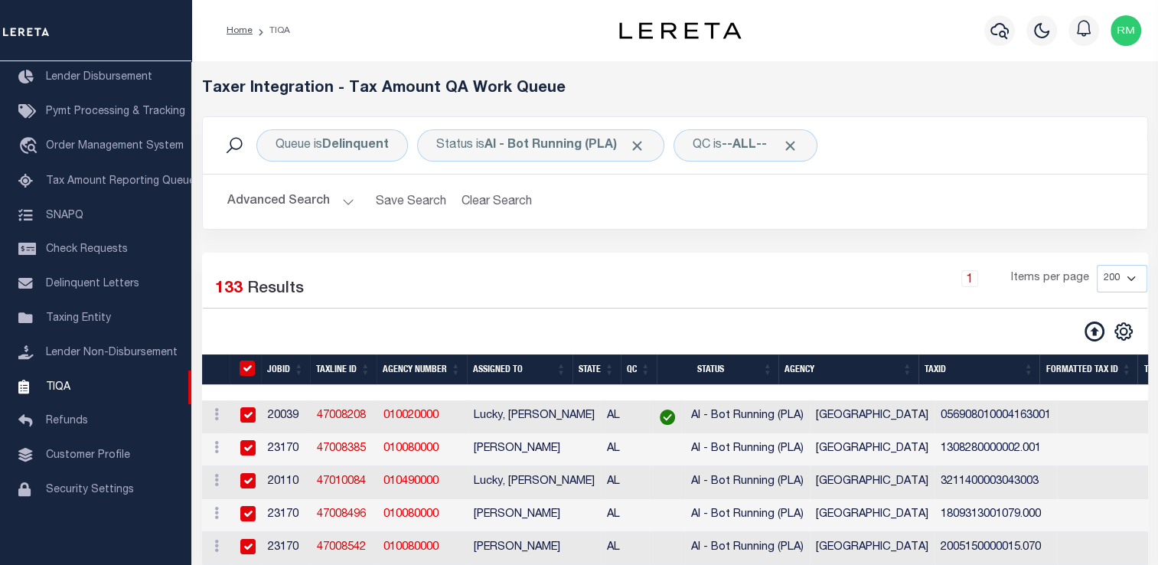
checkbox input "true"
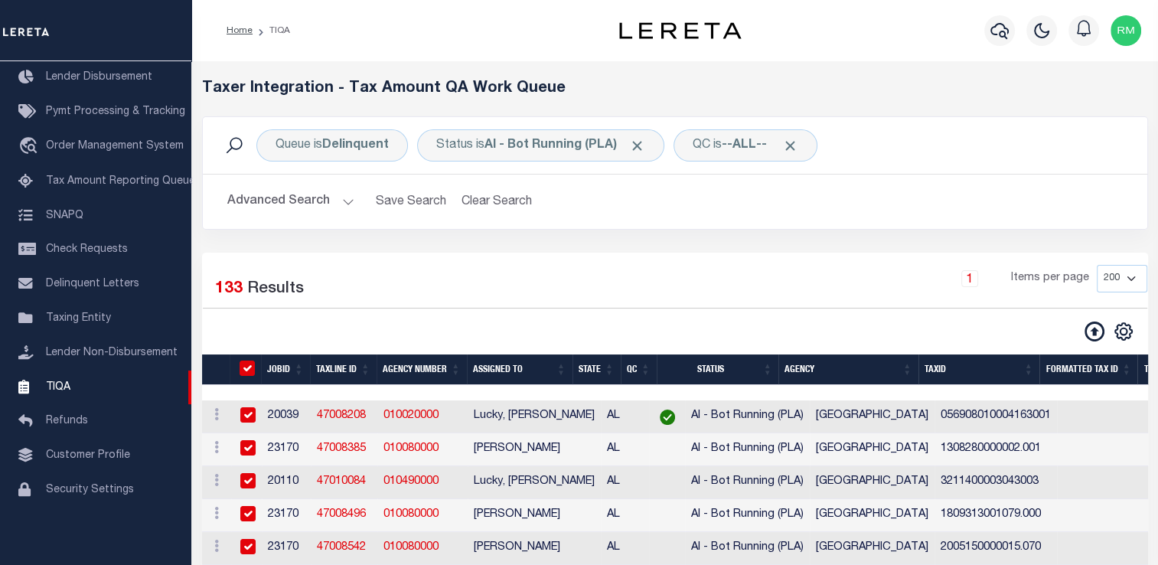
checkbox input "true"
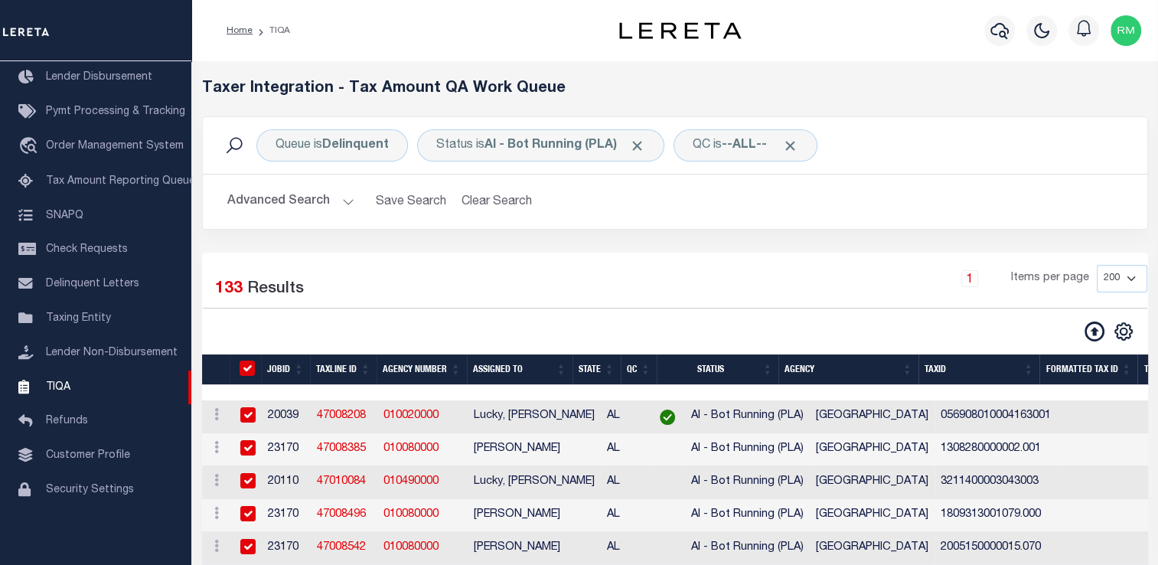
checkbox input "true"
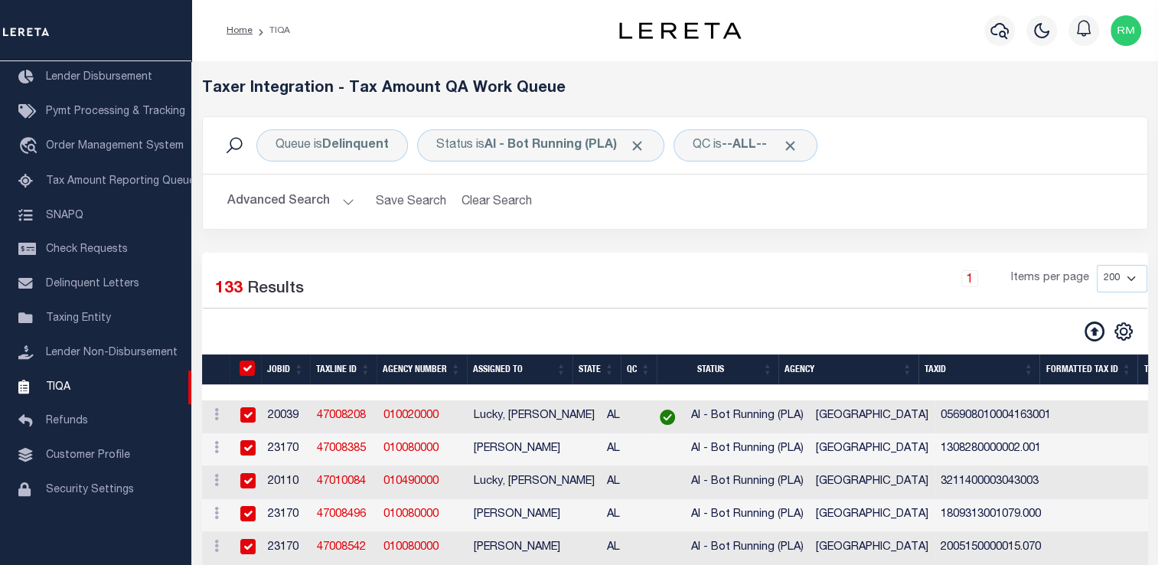
checkbox input "true"
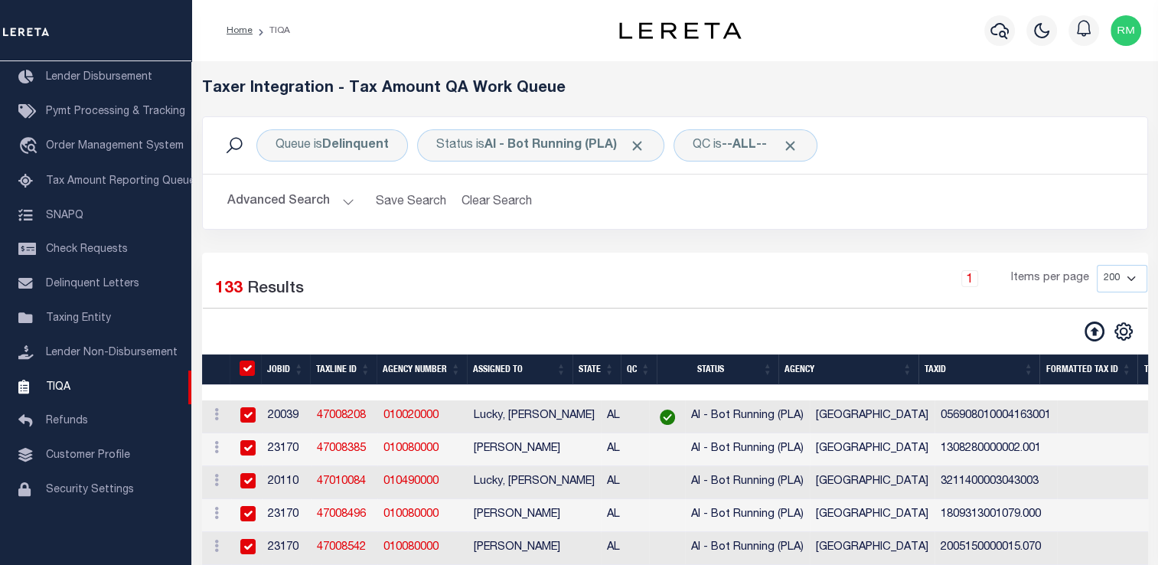
checkbox input "true"
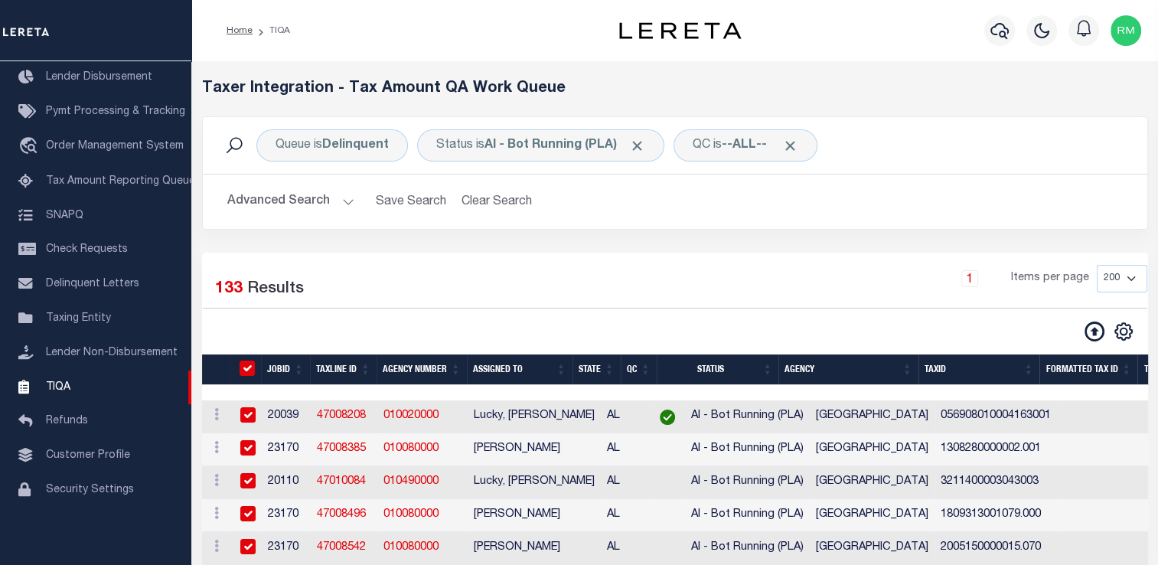
checkbox input "true"
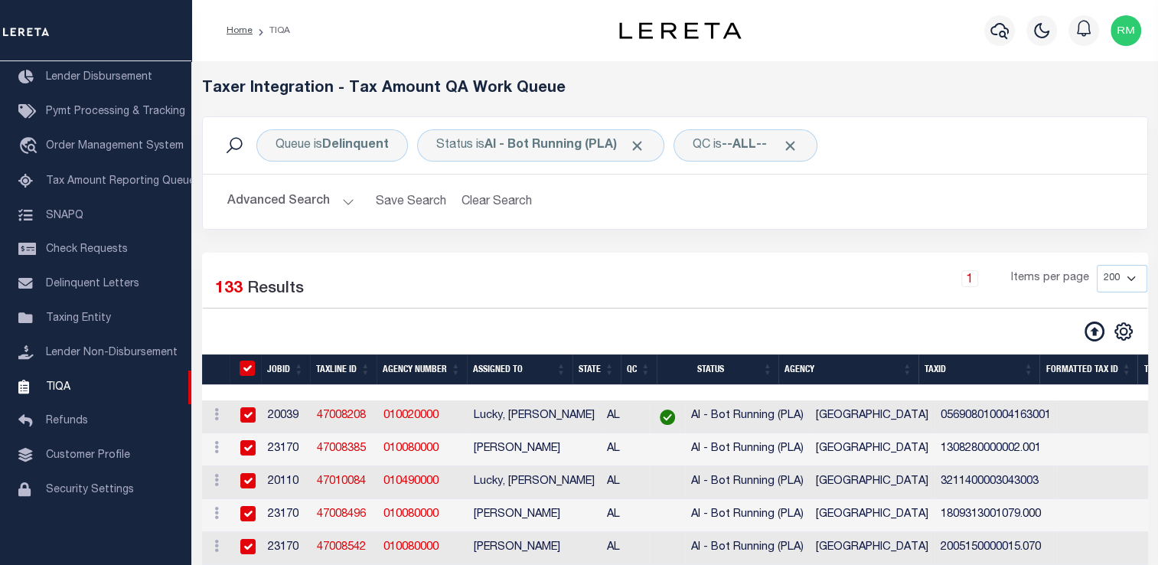
checkbox input "true"
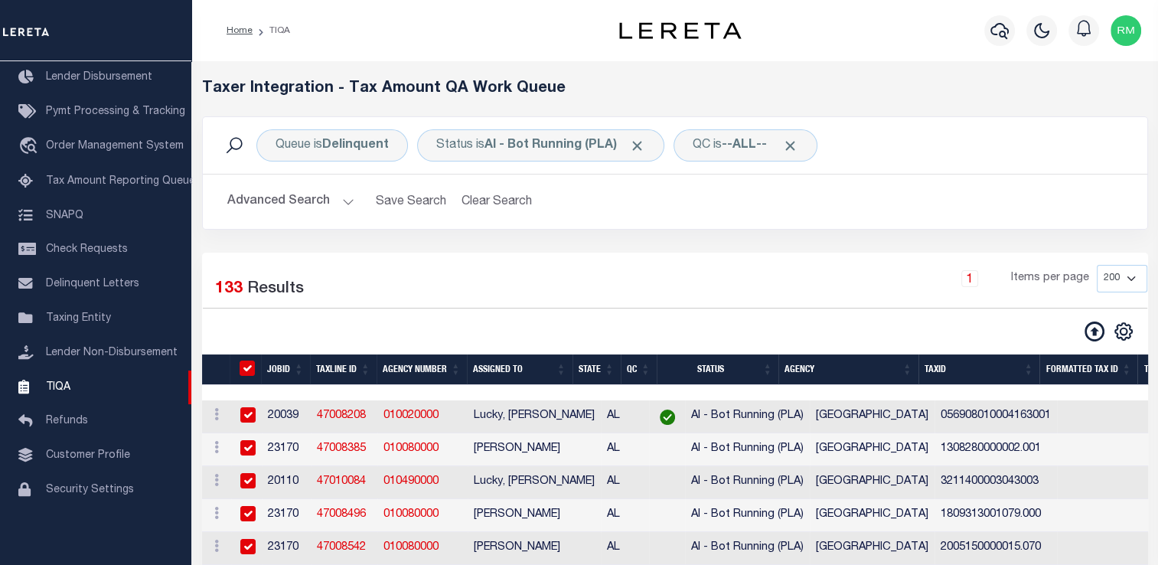
checkbox input "true"
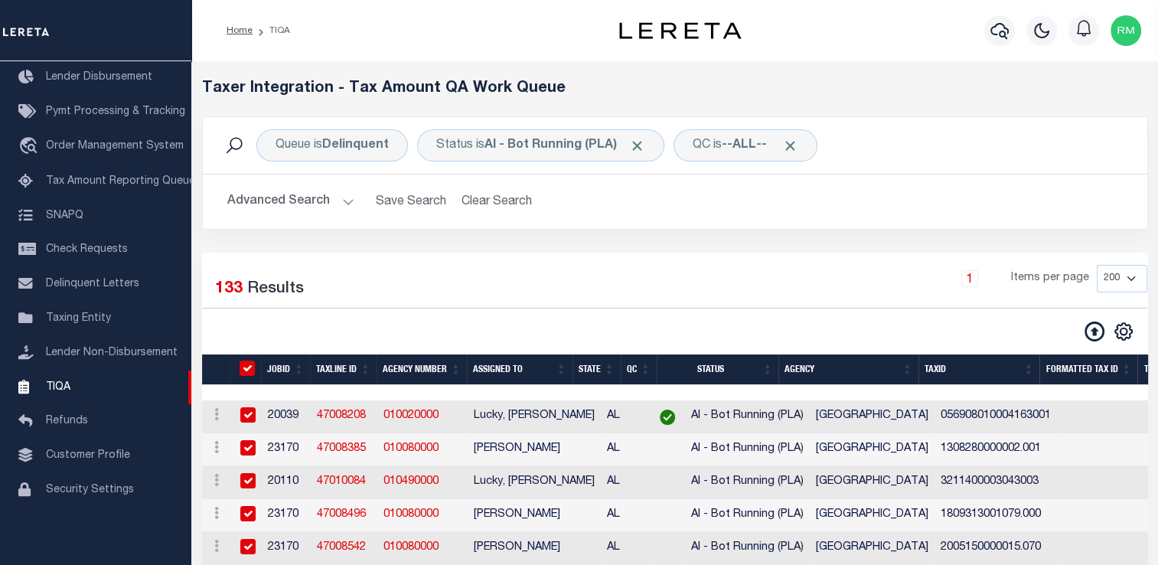
checkbox input "true"
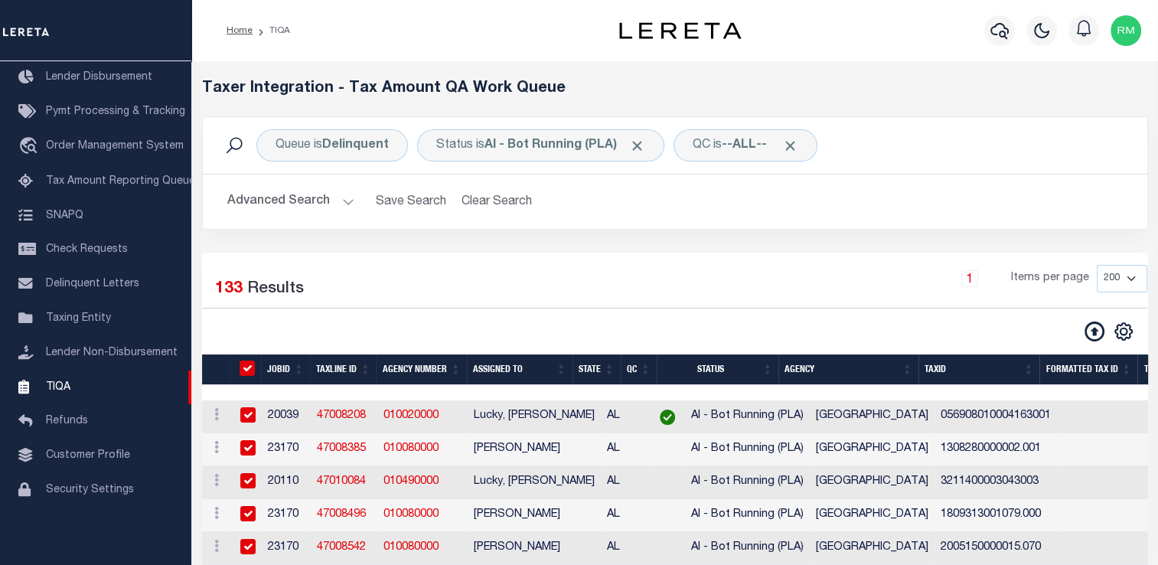
checkbox input "true"
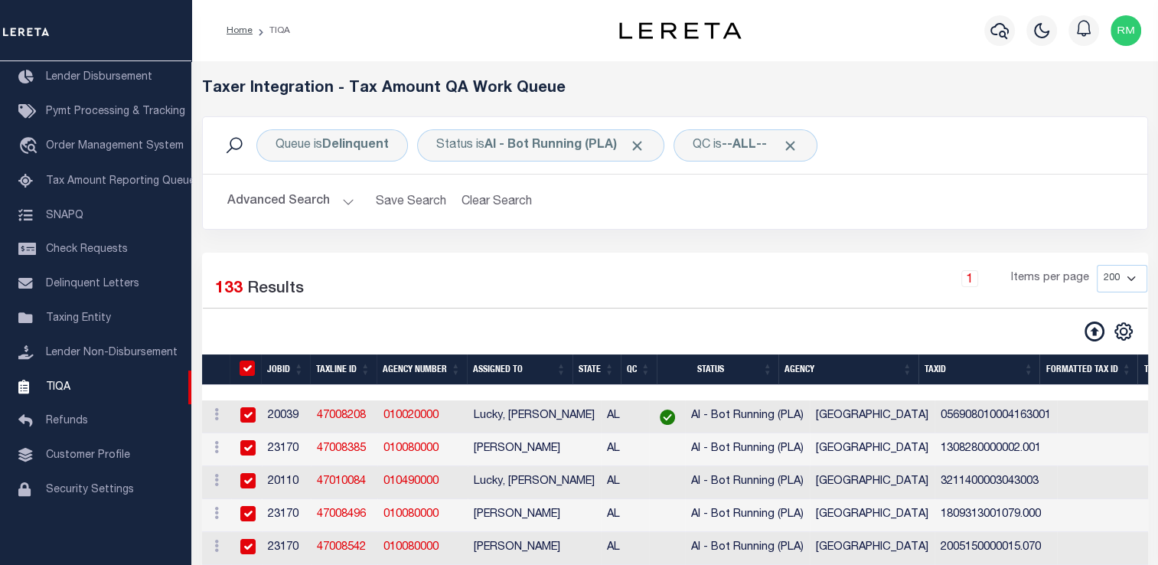
checkbox input "true"
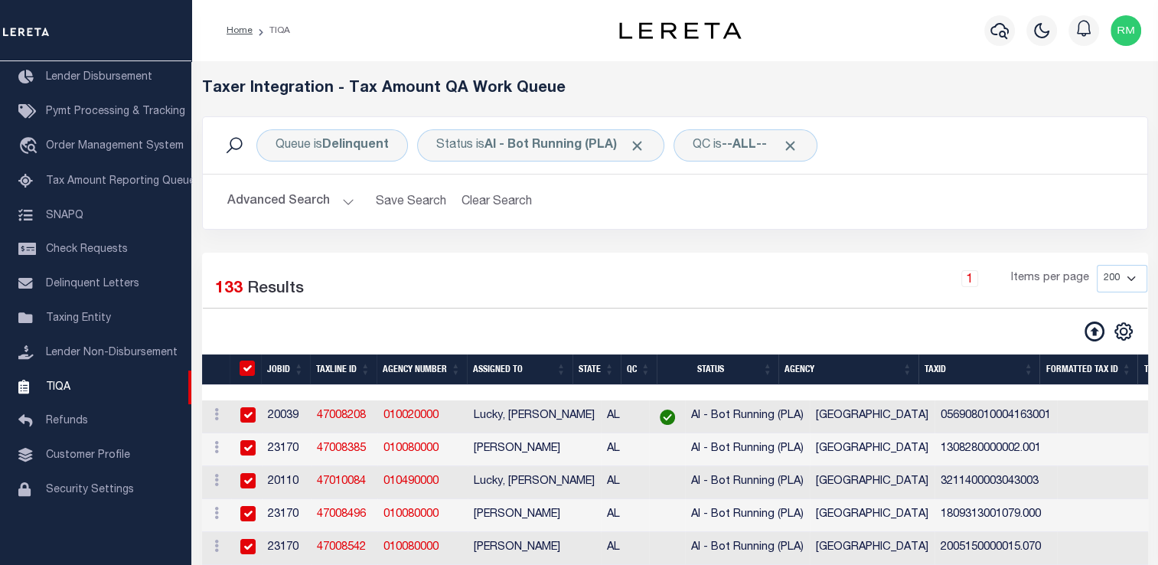
checkbox input "true"
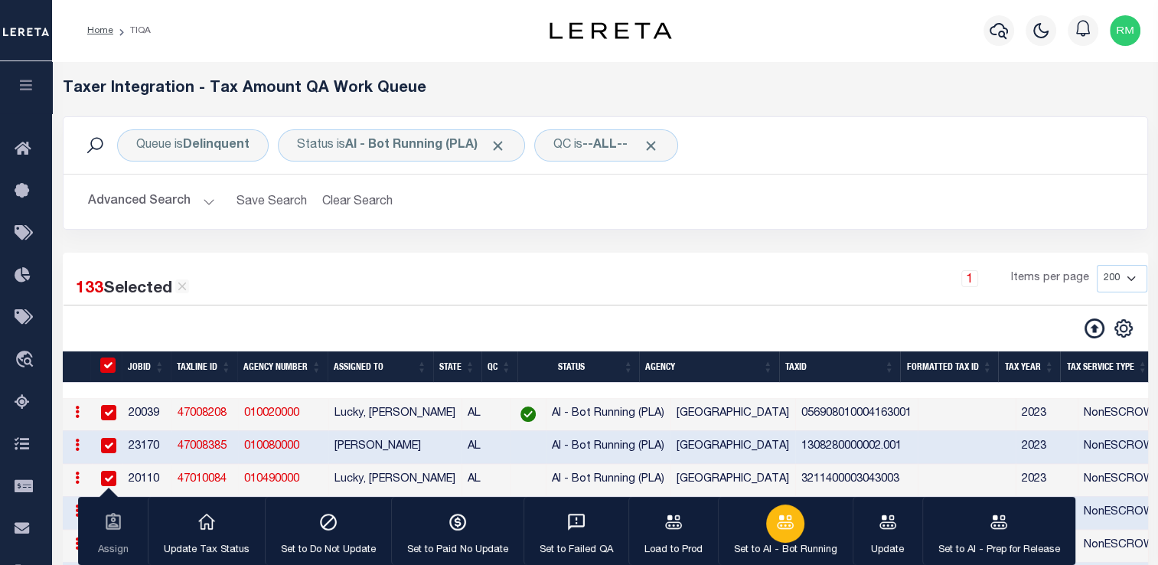
click at [777, 525] on icon "button" at bounding box center [785, 522] width 20 height 20
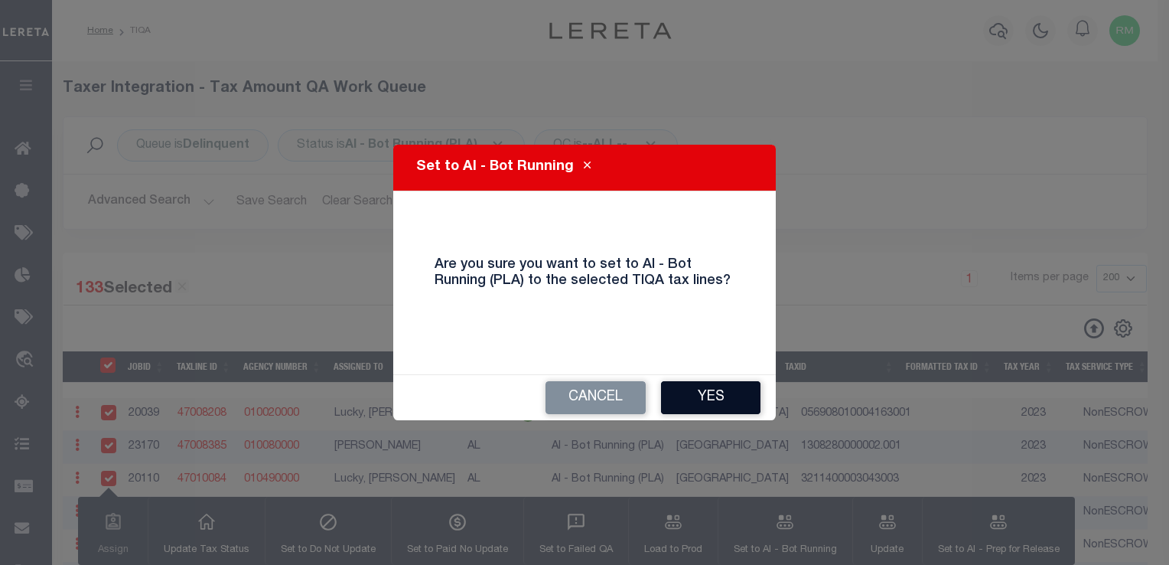
click at [705, 396] on button "Yes" at bounding box center [710, 397] width 99 height 33
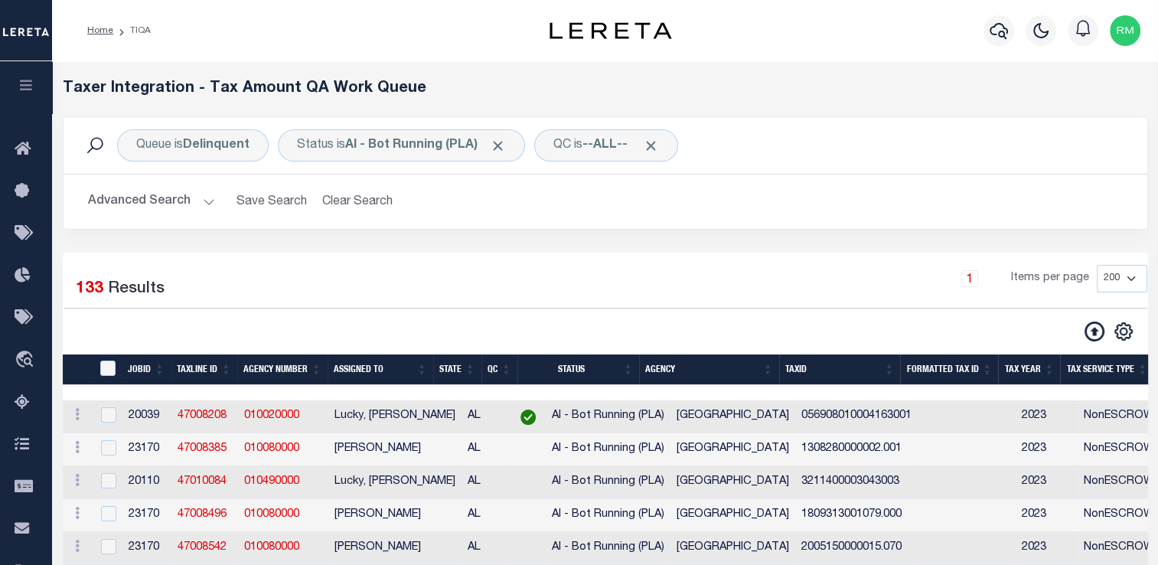
scroll to position [0, 949]
